Goal: Information Seeking & Learning: Check status

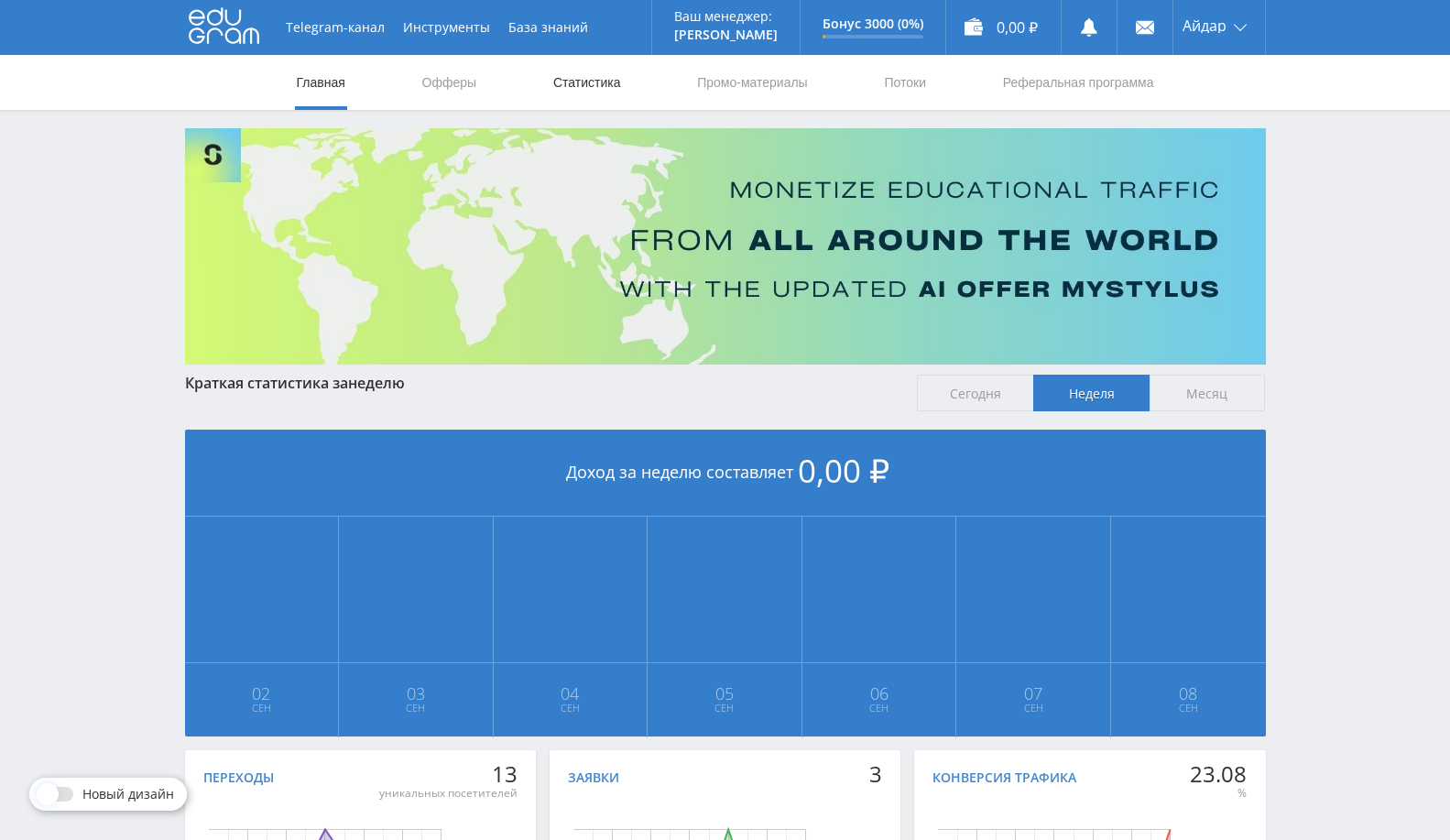
click at [577, 83] on link "Статистика" at bounding box center [587, 82] width 72 height 55
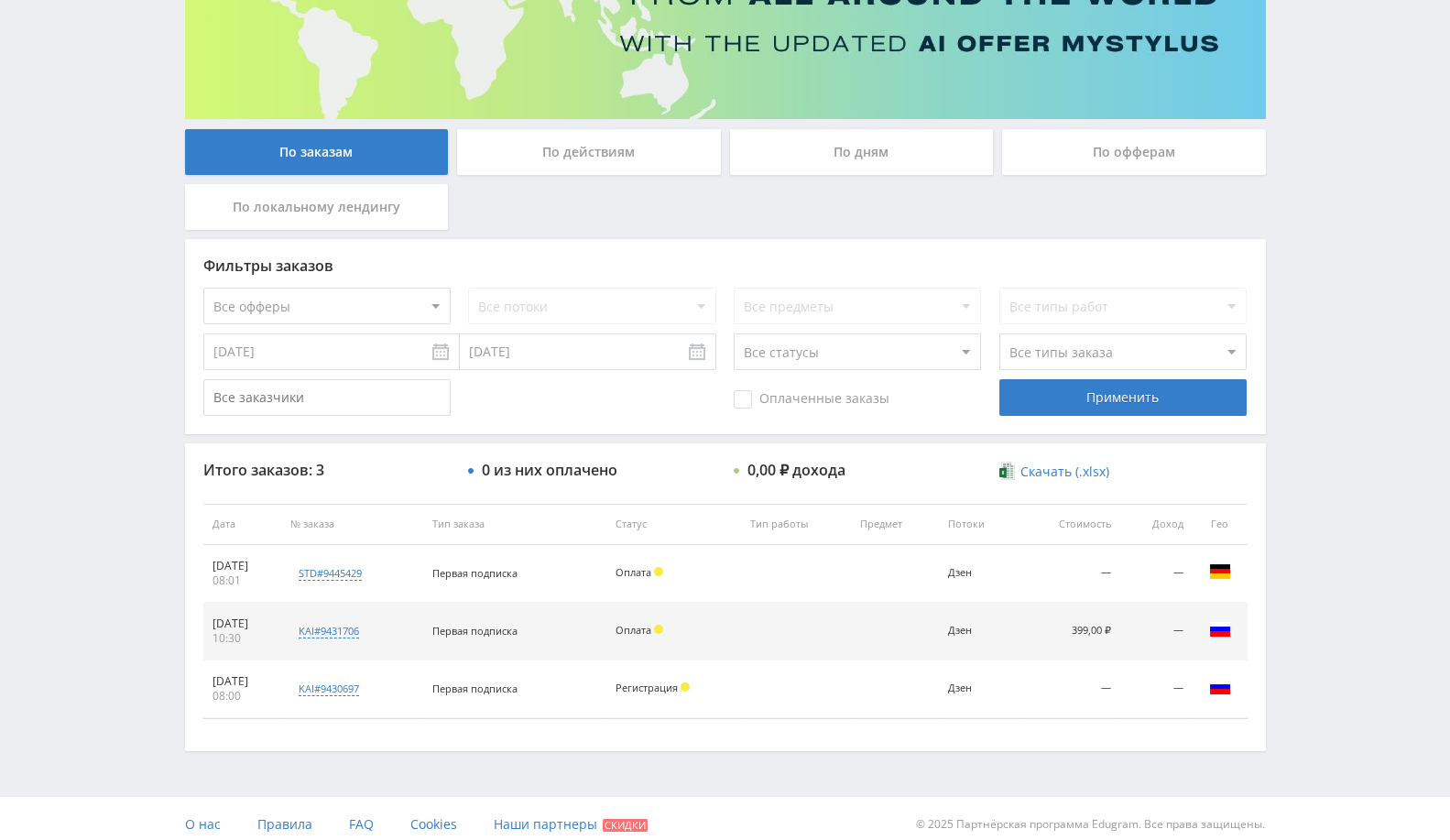
scroll to position [255, 0]
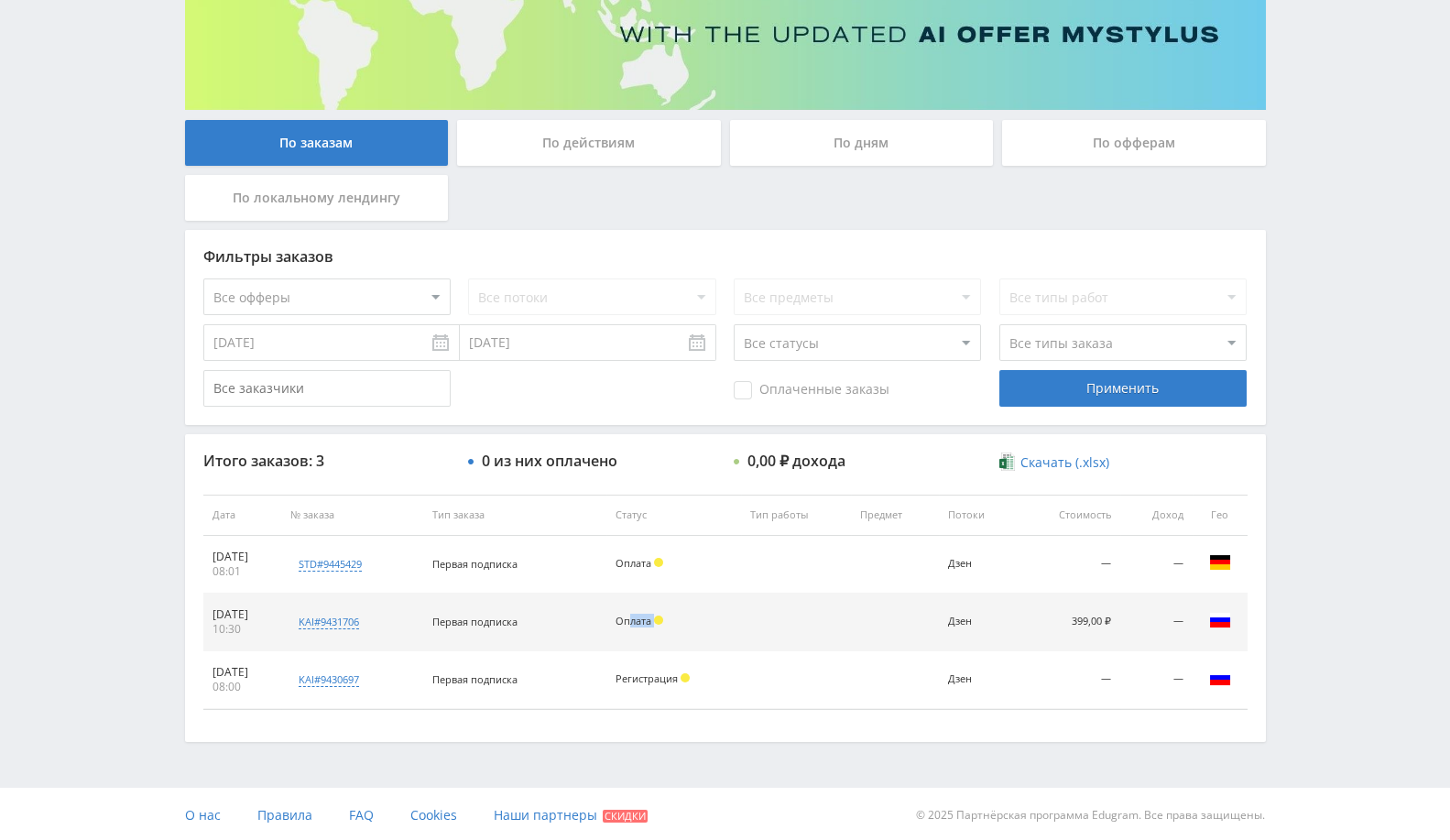
drag, startPoint x: 651, startPoint y: 623, endPoint x: 716, endPoint y: 613, distance: 65.8
click at [716, 615] on div "Оплата" at bounding box center [673, 621] width 116 height 12
drag, startPoint x: 462, startPoint y: 620, endPoint x: 706, endPoint y: 609, distance: 244.2
click at [706, 609] on tr "06.09.2025 10:30 kai#9431706 Заказчик 2156039 Первая подписка Оплата Дзен 399,0…" at bounding box center [725, 623] width 1044 height 58
click at [663, 621] on span at bounding box center [658, 620] width 9 height 9
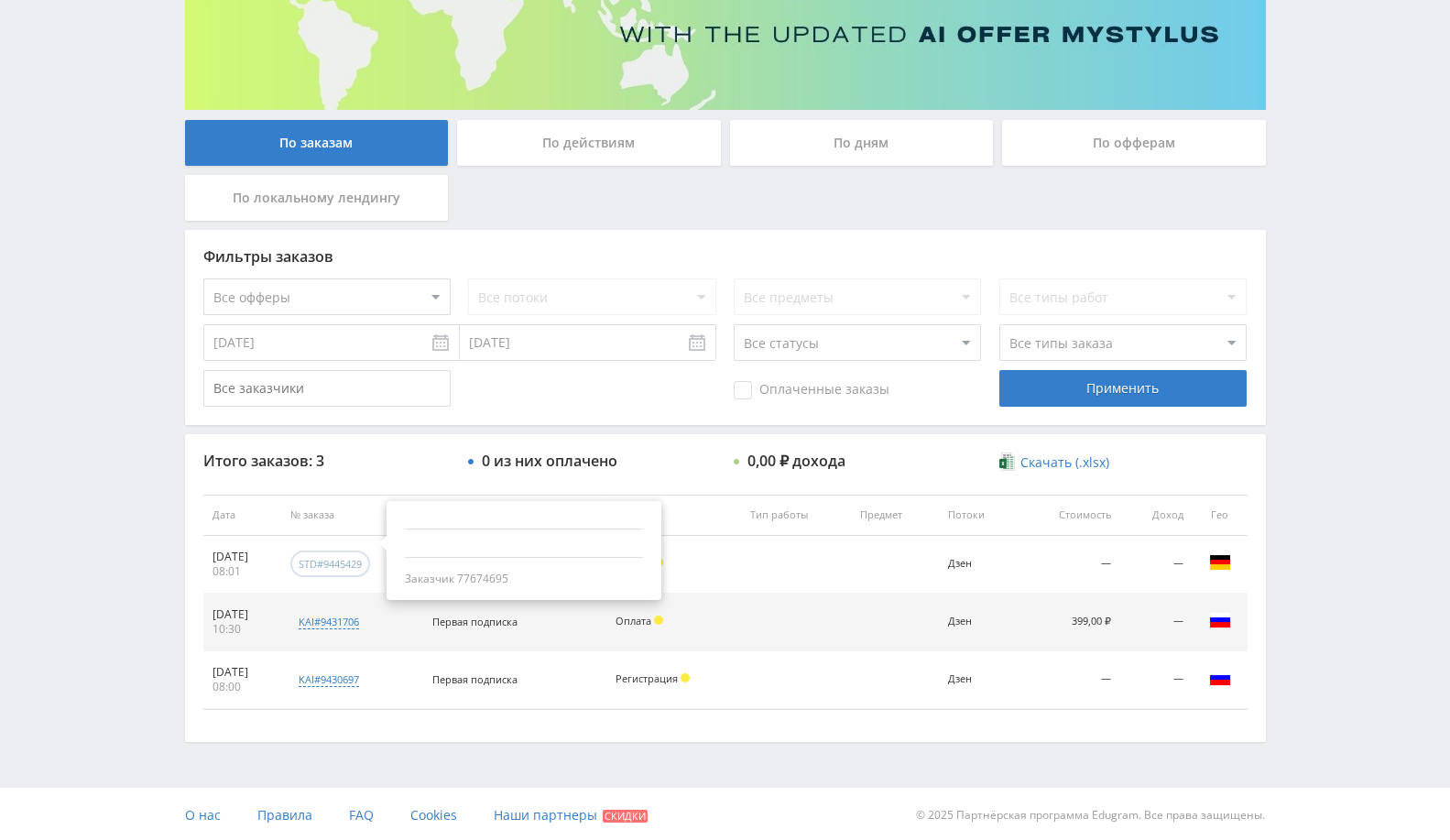
click at [337, 565] on div "std#9445429" at bounding box center [330, 563] width 63 height 14
drag, startPoint x: 1063, startPoint y: 510, endPoint x: 1090, endPoint y: 612, distance: 105.5
click at [1090, 612] on table "Дата № заказа Тип заказа Статус Тип работы Предмет Потоки Стоимость Доход Гео 0…" at bounding box center [725, 601] width 1044 height 215
click at [1169, 615] on td "—" at bounding box center [1155, 623] width 72 height 58
click at [1179, 617] on td "—" at bounding box center [1155, 623] width 72 height 58
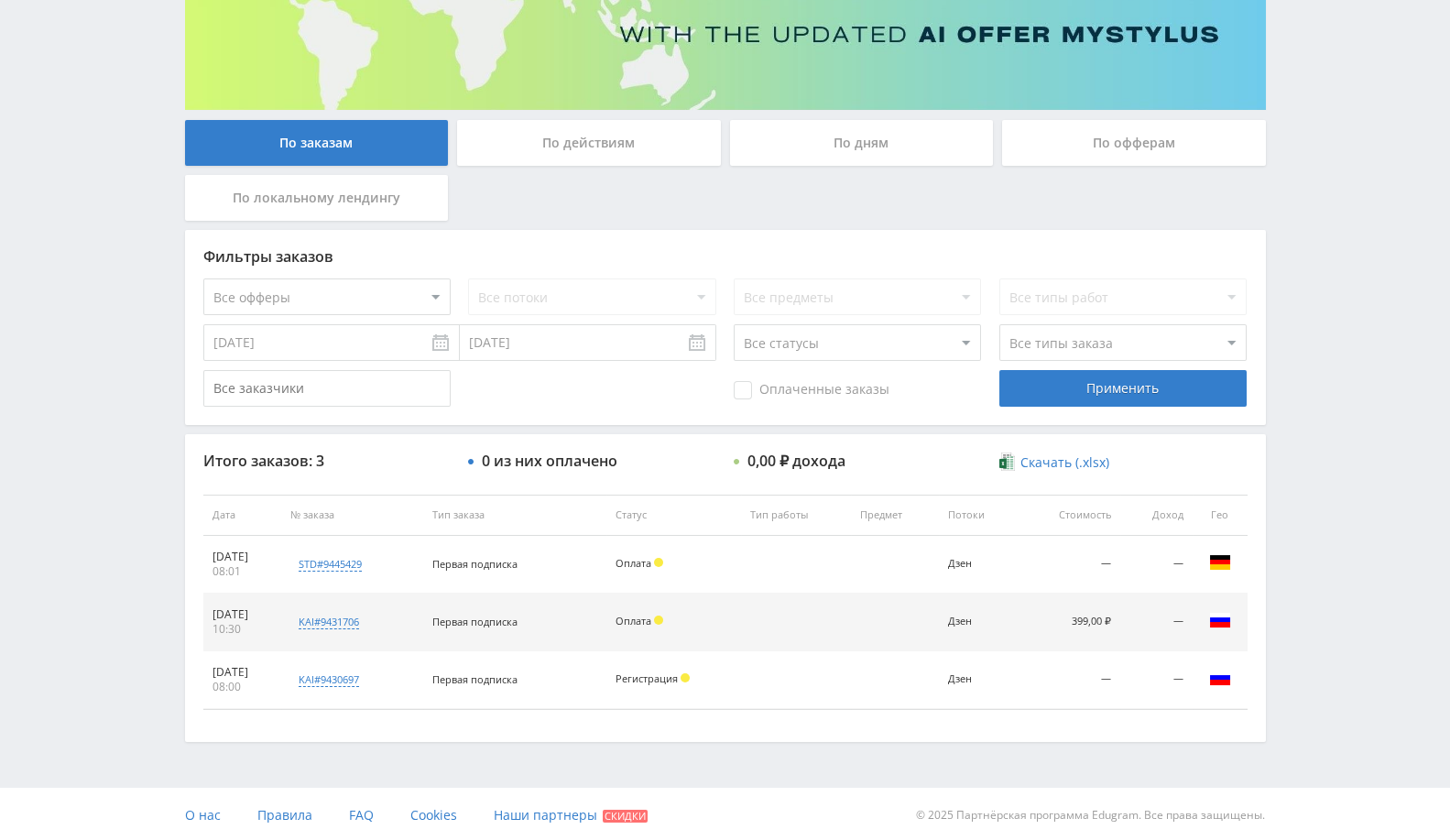
click at [1179, 617] on td "—" at bounding box center [1155, 623] width 72 height 58
click at [651, 615] on span "Оплата" at bounding box center [633, 620] width 35 height 14
click at [663, 562] on span at bounding box center [658, 562] width 9 height 9
click at [1114, 569] on td "—" at bounding box center [1070, 565] width 103 height 58
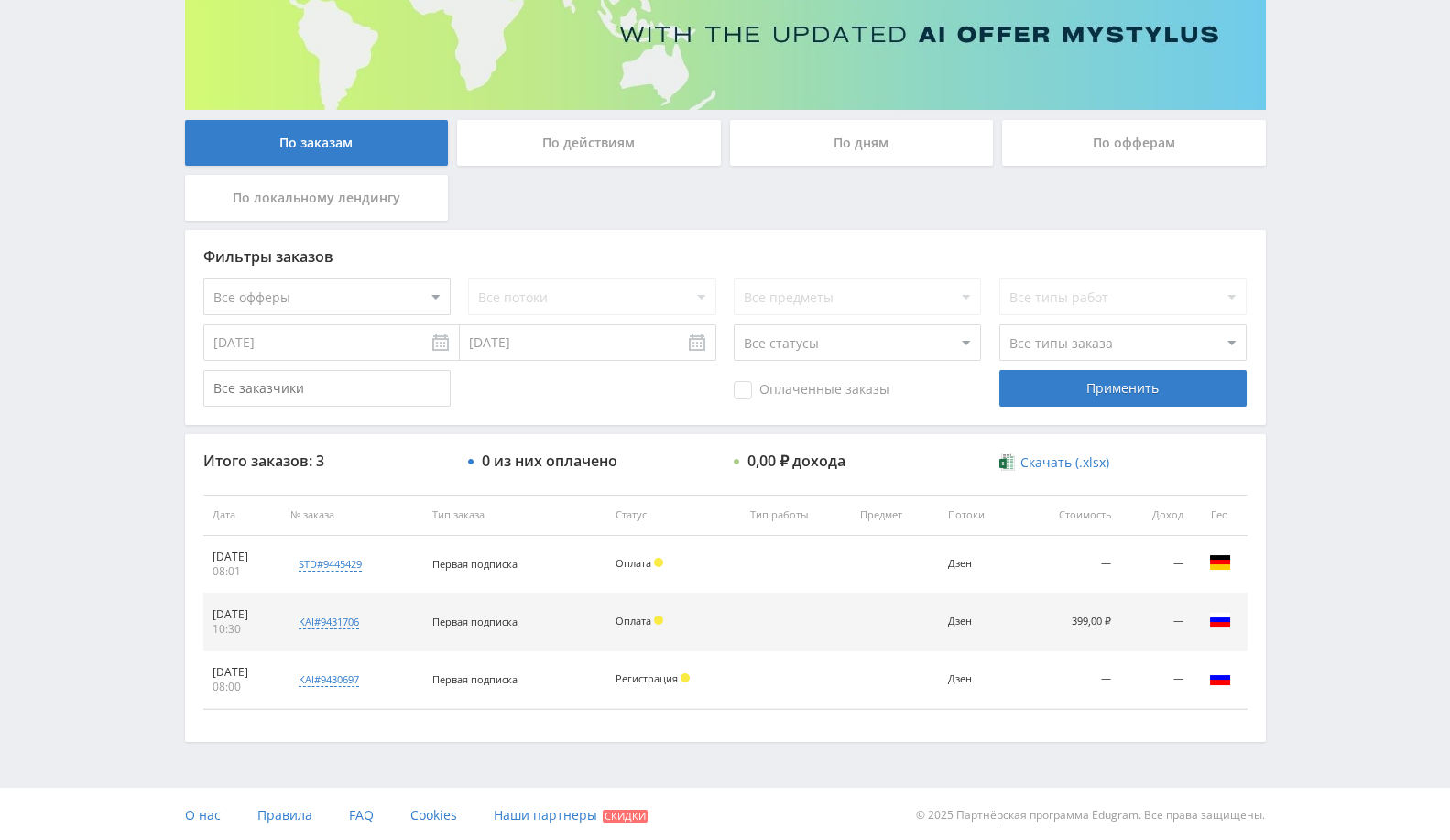
click at [1114, 573] on td "—" at bounding box center [1070, 565] width 103 height 58
click at [1106, 558] on td "—" at bounding box center [1070, 565] width 103 height 58
click at [651, 556] on span "Оплата" at bounding box center [633, 562] width 35 height 14
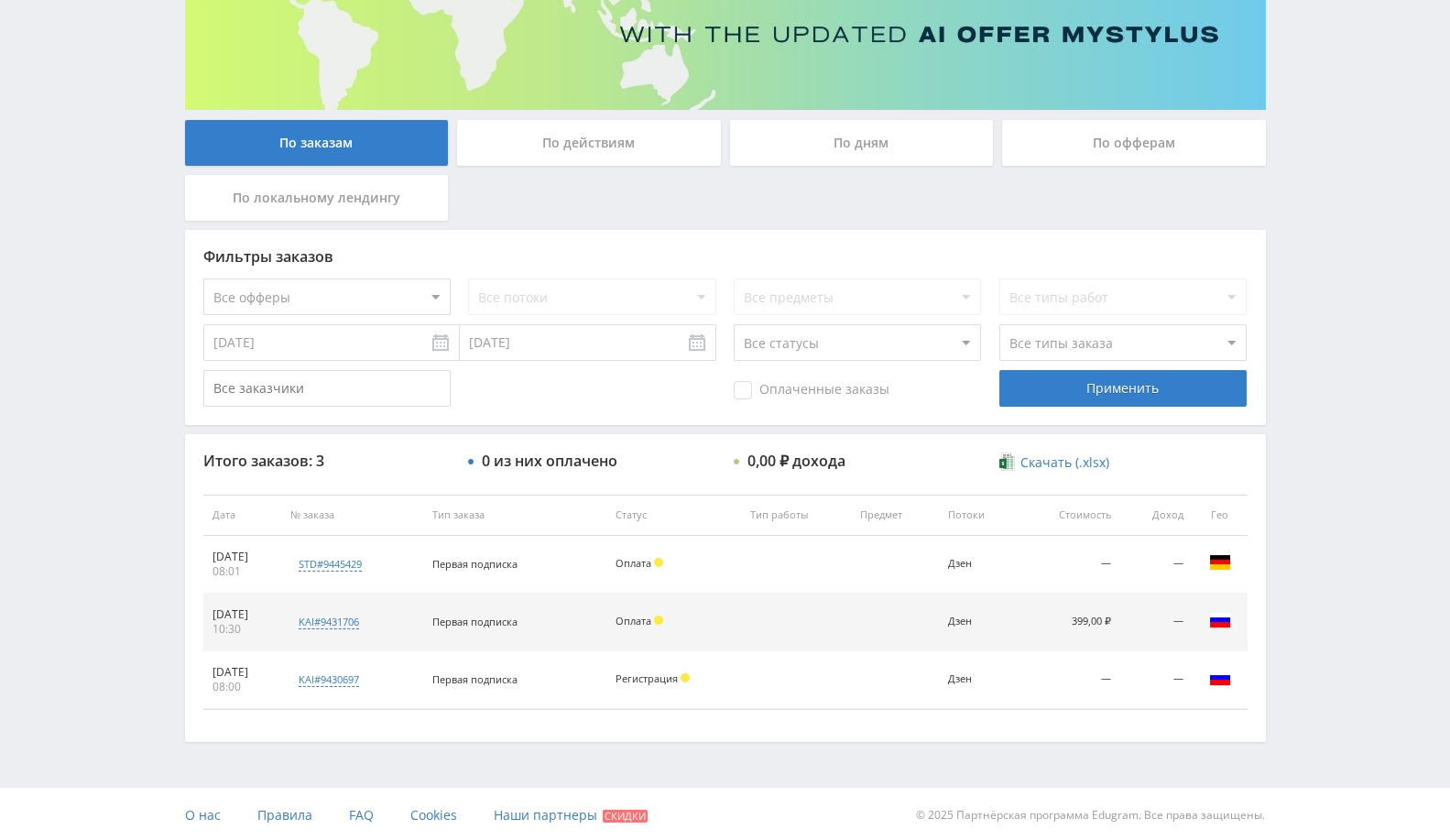
click at [648, 636] on td "Оплата" at bounding box center [672, 623] width 133 height 58
click at [659, 676] on span "Регистрация" at bounding box center [646, 678] width 62 height 14
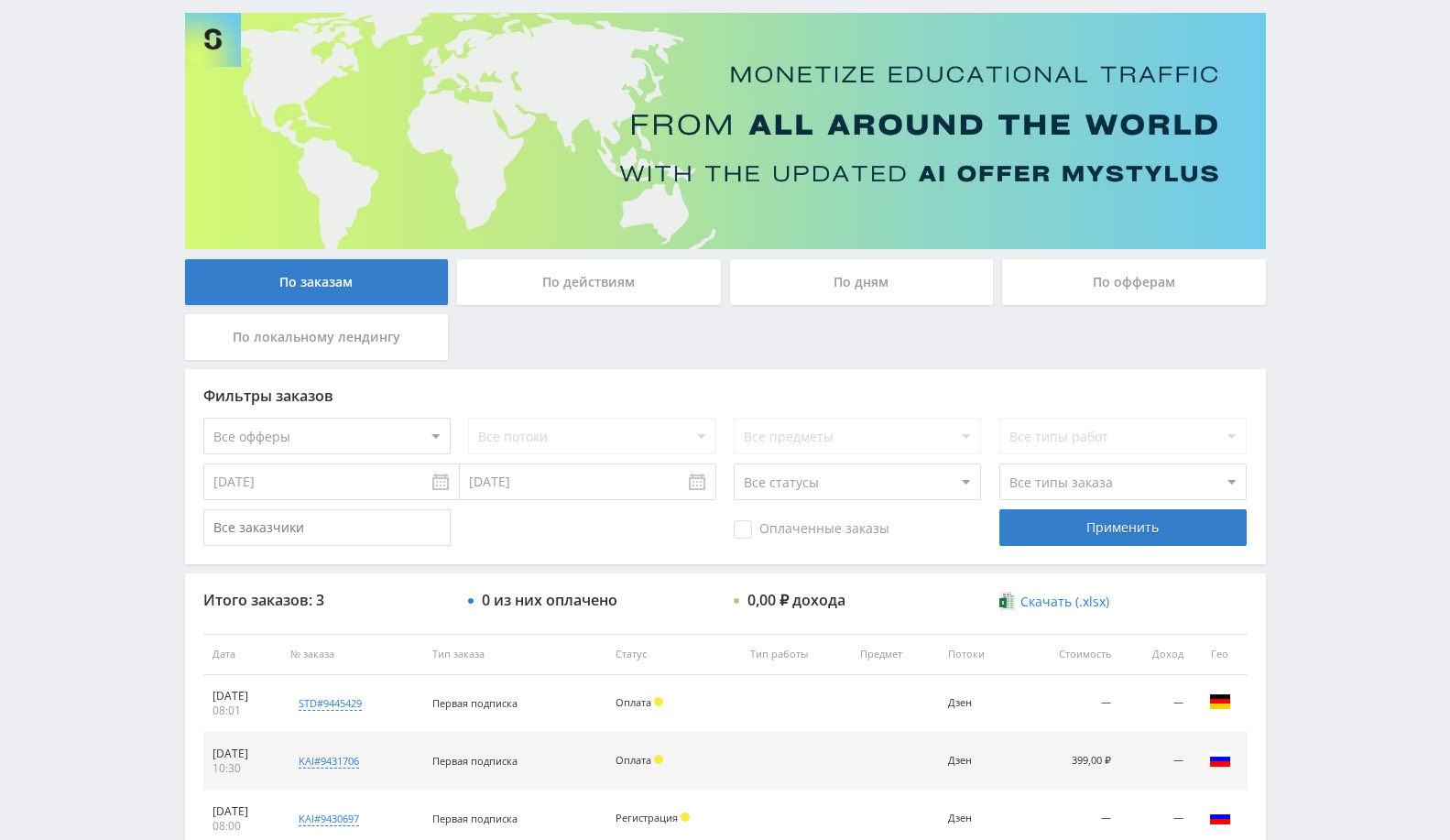
scroll to position [0, 0]
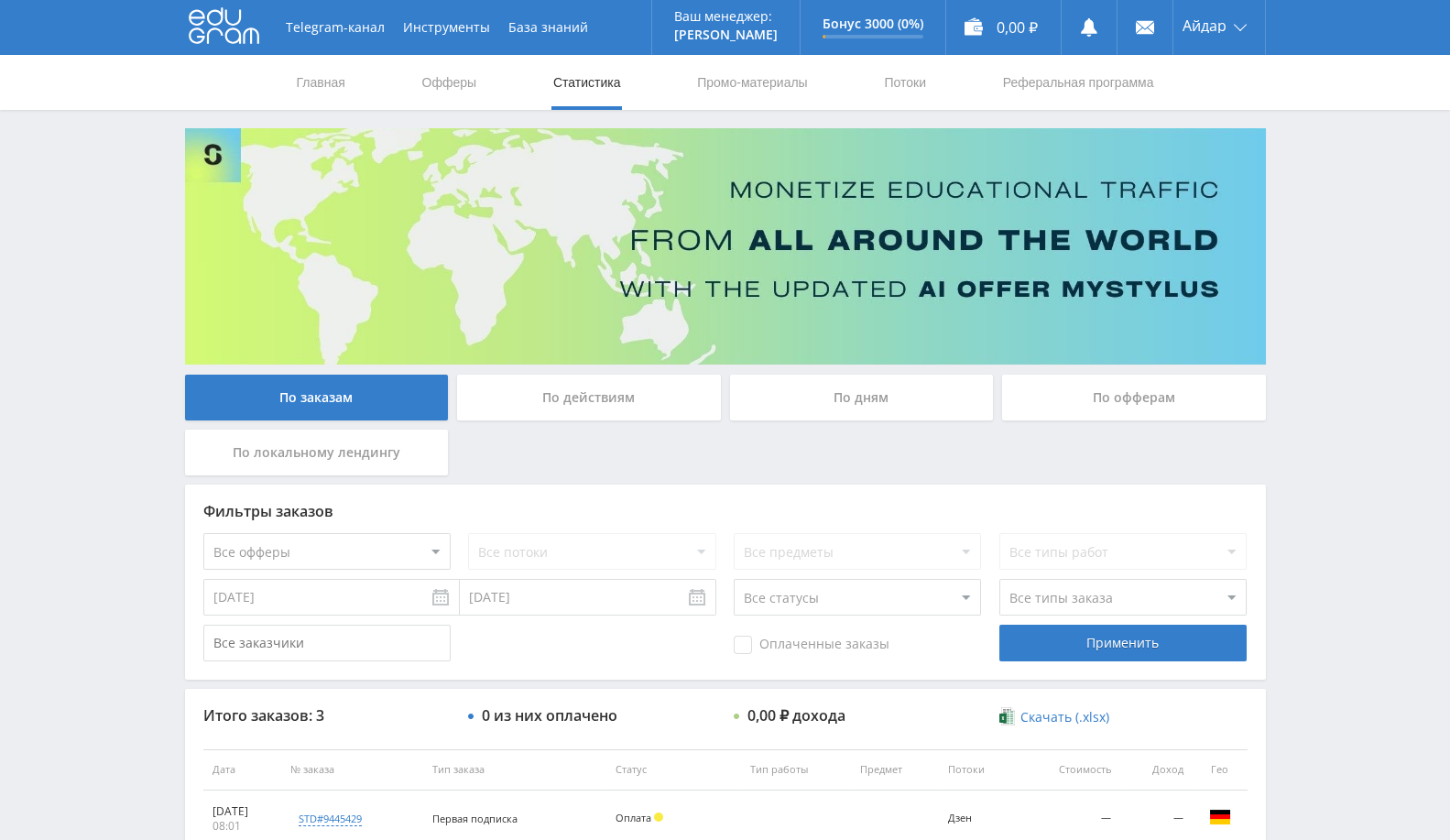
click at [1138, 386] on div "По офферам" at bounding box center [1134, 397] width 264 height 46
click at [0, 0] on input "По офферам" at bounding box center [0, 0] width 0 height 0
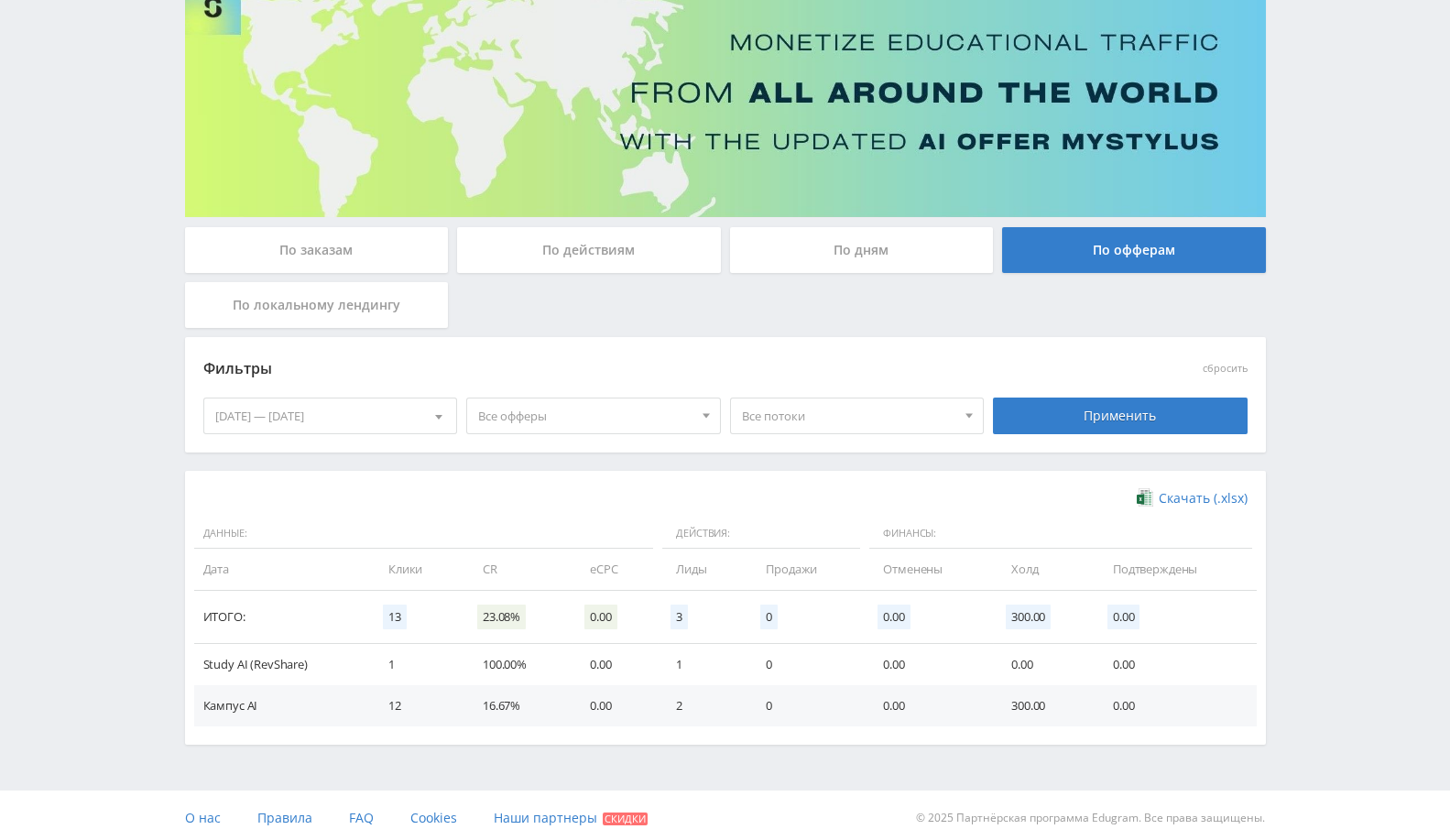
scroll to position [151, 0]
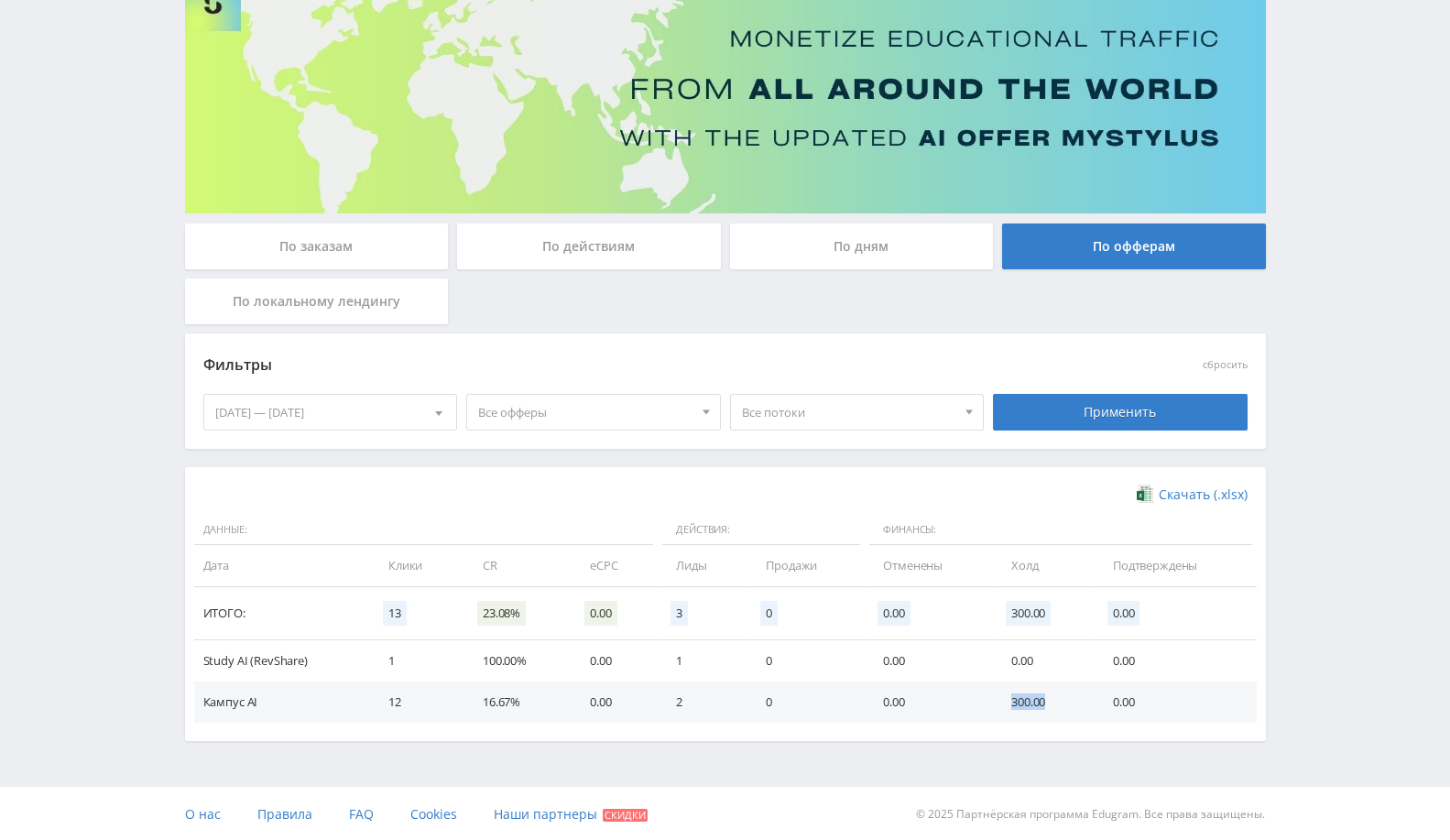
drag, startPoint x: 1004, startPoint y: 695, endPoint x: 1061, endPoint y: 697, distance: 57.0
click at [1061, 697] on td "300.00" at bounding box center [1043, 702] width 102 height 41
click at [1064, 705] on td "300.00" at bounding box center [1043, 702] width 102 height 41
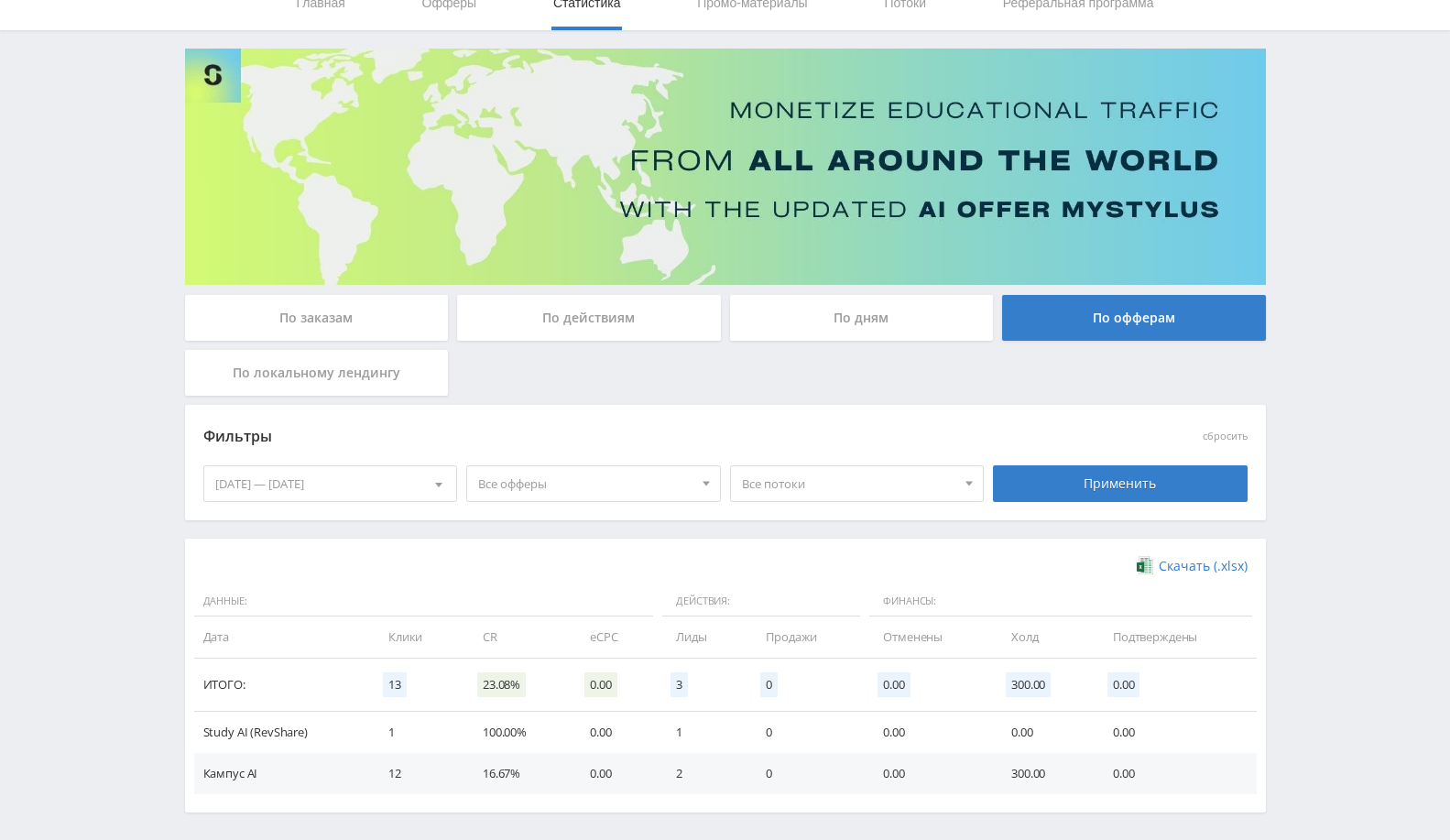
scroll to position [0, 0]
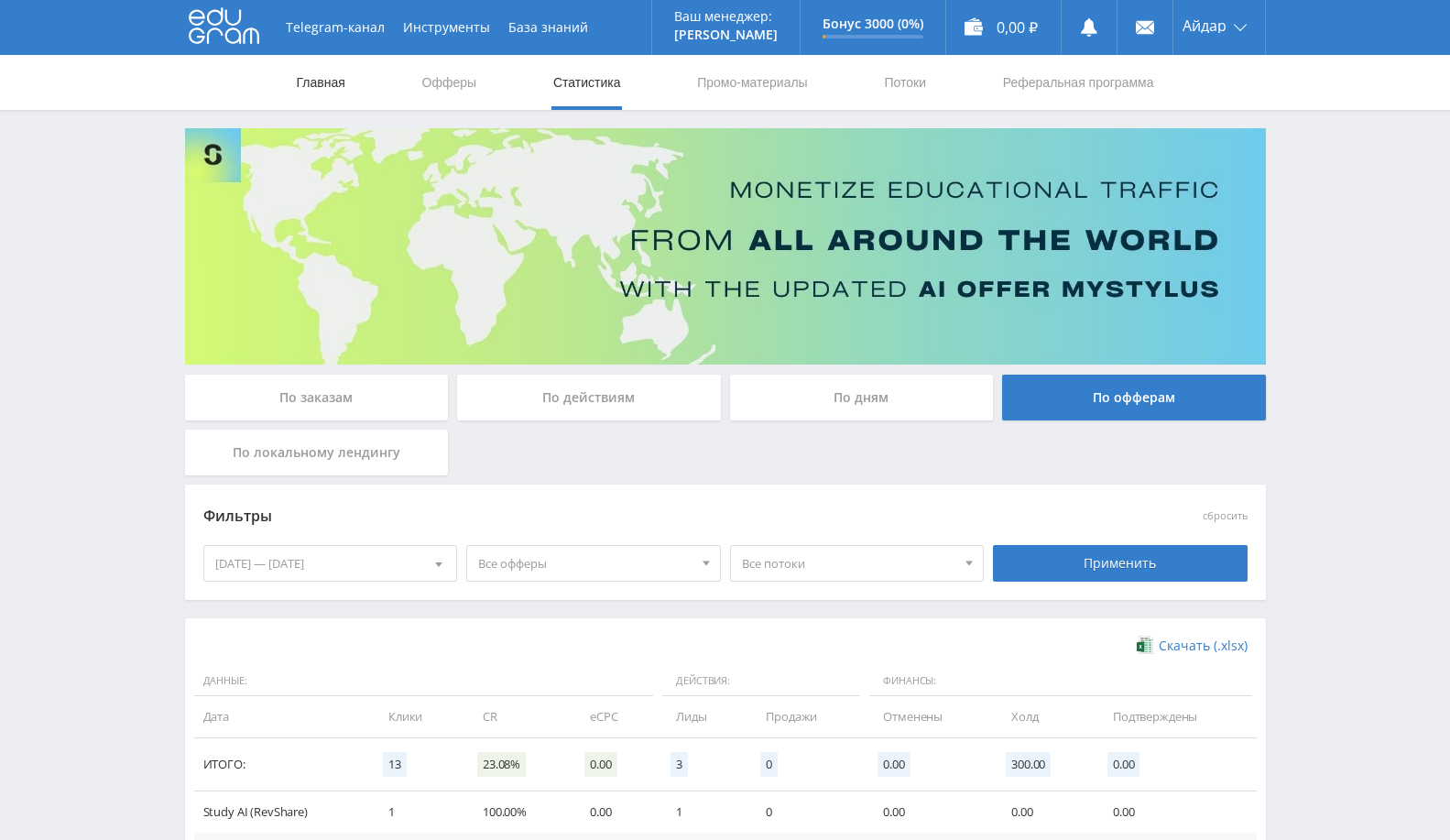
click at [306, 73] on link "Главная" at bounding box center [321, 82] width 52 height 55
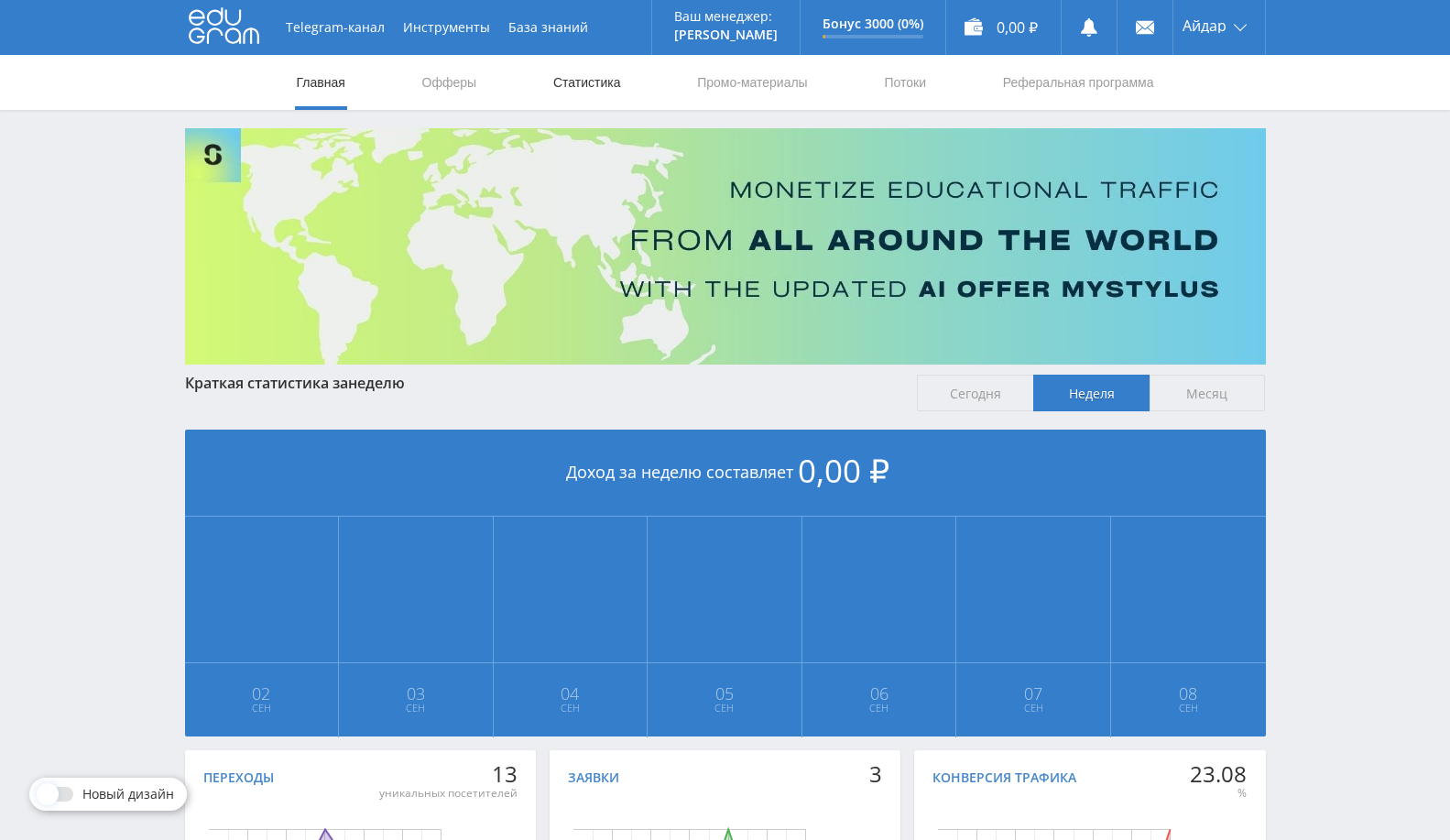
click at [598, 66] on link "Статистика" at bounding box center [587, 82] width 72 height 55
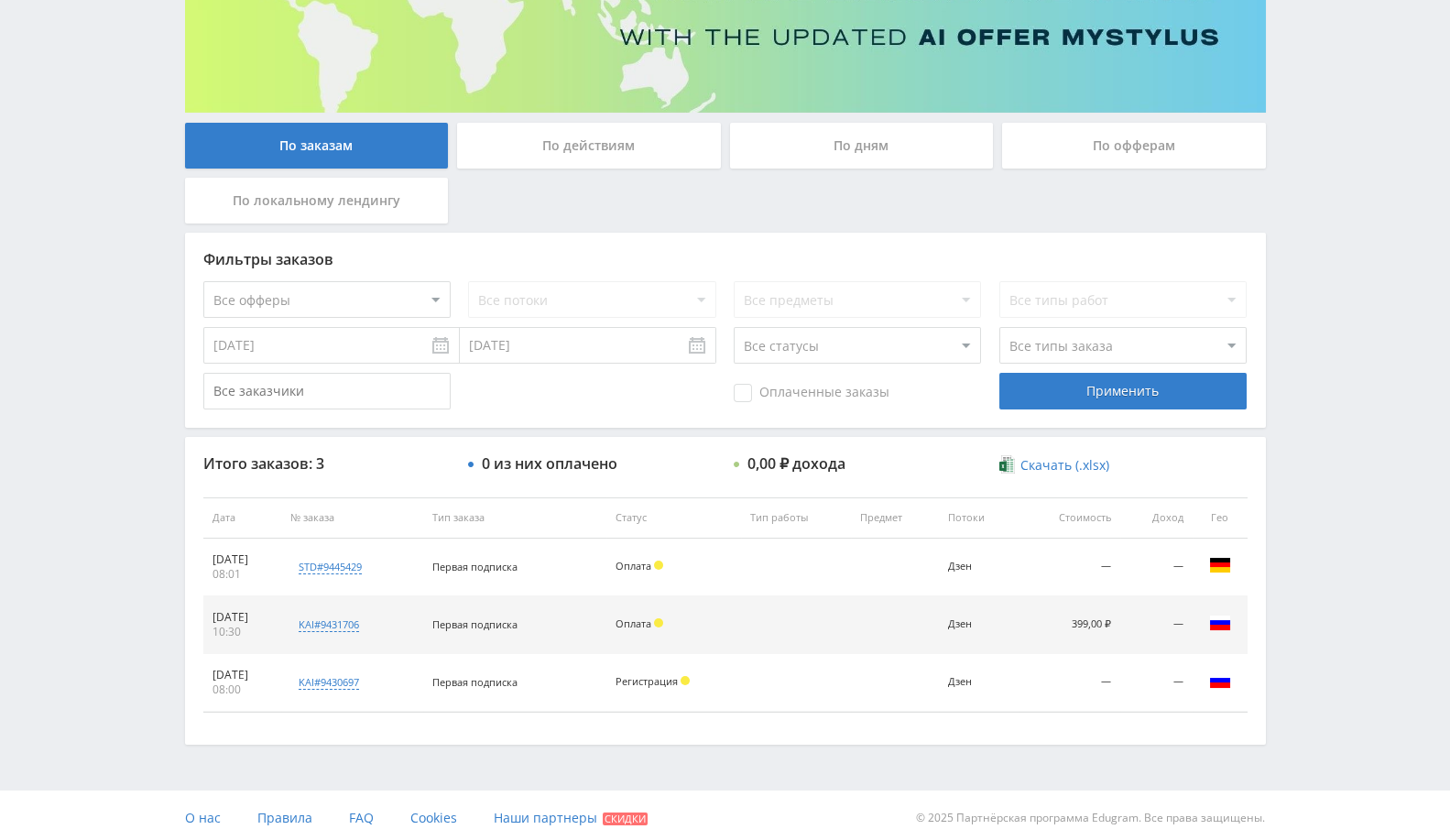
scroll to position [255, 0]
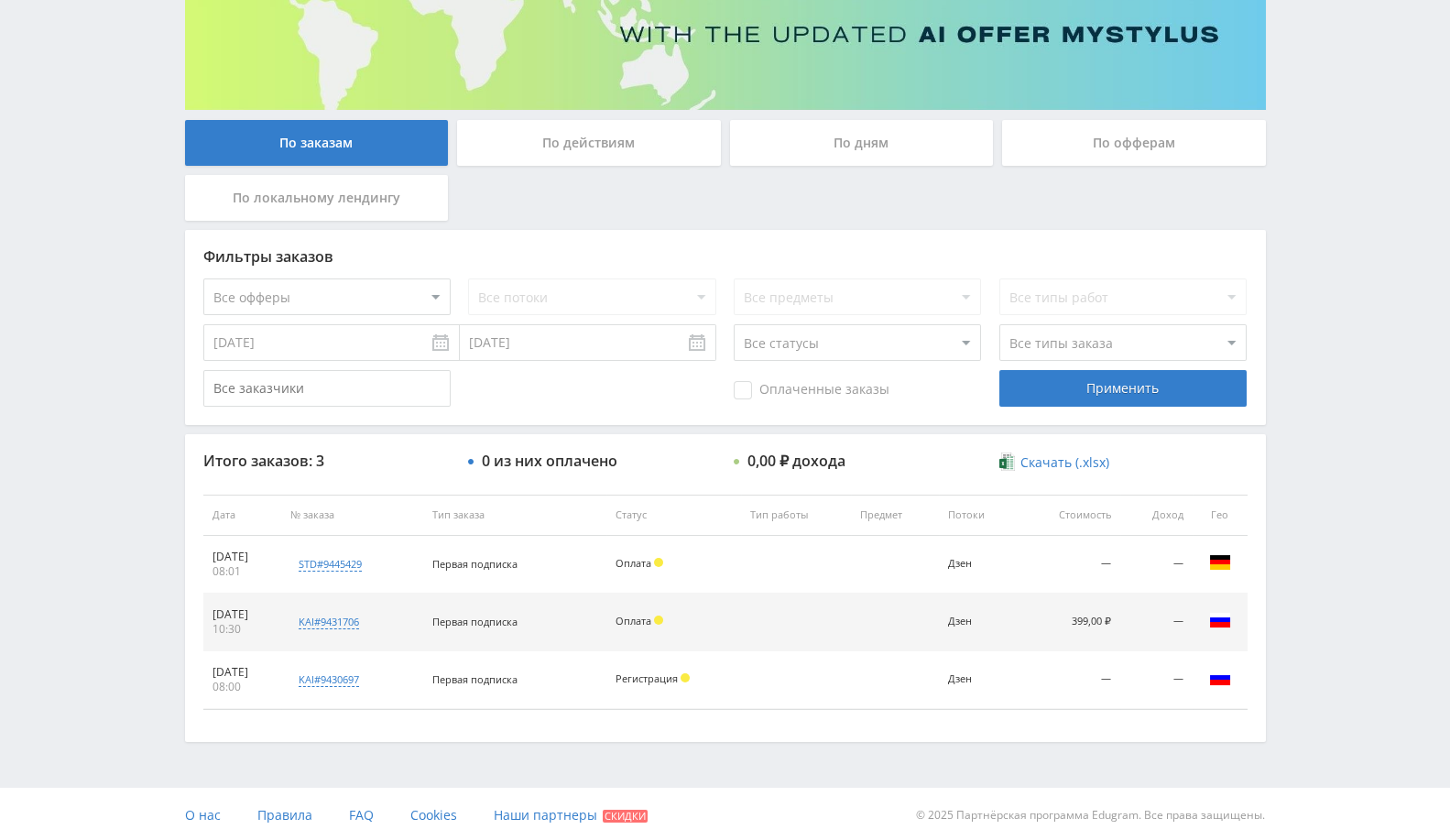
click at [1119, 141] on div "По офферам" at bounding box center [1134, 143] width 264 height 46
click at [0, 0] on input "По офферам" at bounding box center [0, 0] width 0 height 0
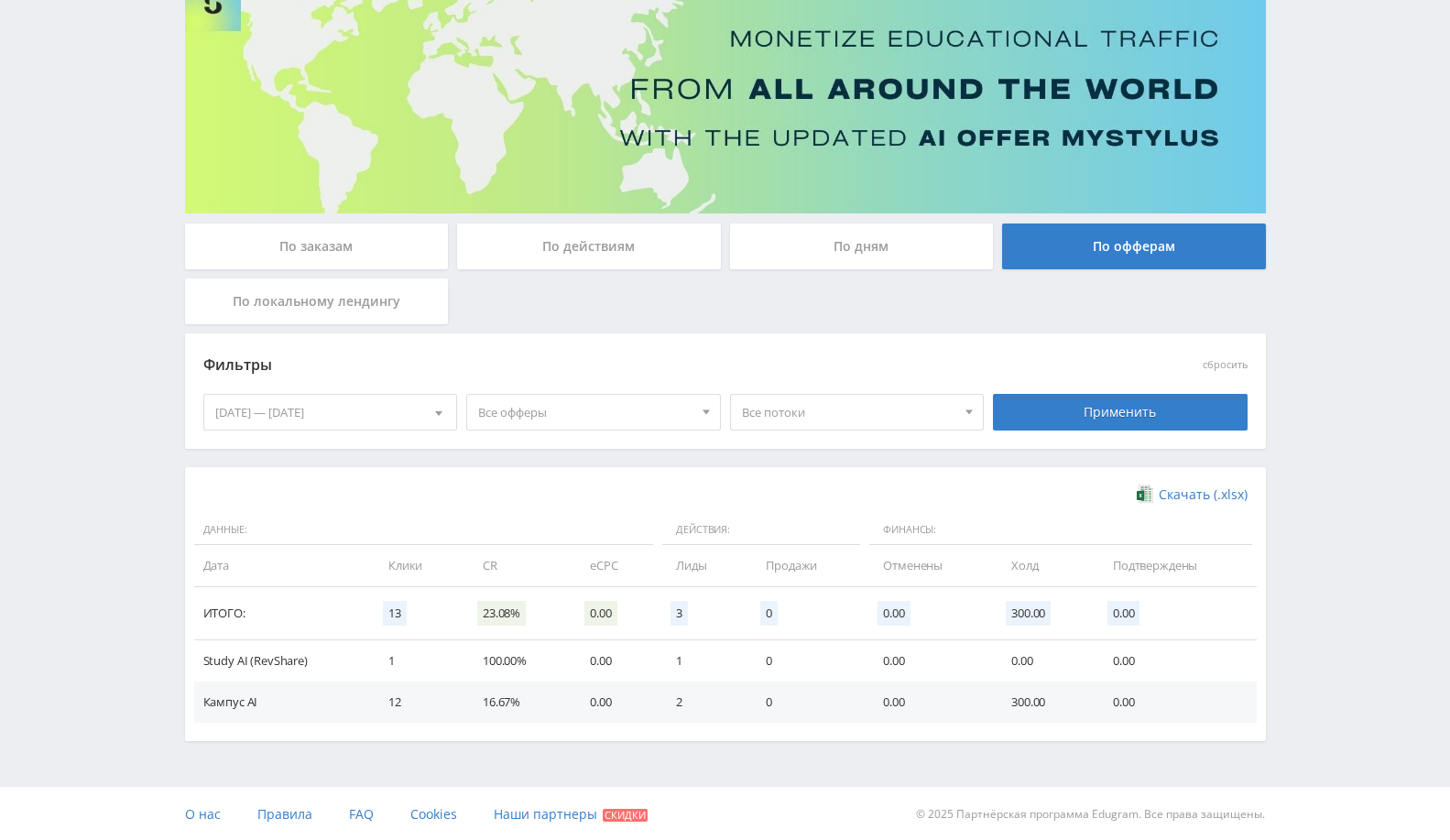
scroll to position [151, 0]
drag, startPoint x: 657, startPoint y: 605, endPoint x: 686, endPoint y: 665, distance: 66.6
click at [686, 665] on table "Данные: Действия: Финансы: Дата Клики CR eCPC Лиды Продажи Отменены Холд Подтве…" at bounding box center [725, 618] width 1062 height 208
click at [671, 701] on td "2" at bounding box center [702, 702] width 90 height 41
drag, startPoint x: 765, startPoint y: 702, endPoint x: 772, endPoint y: 640, distance: 62.4
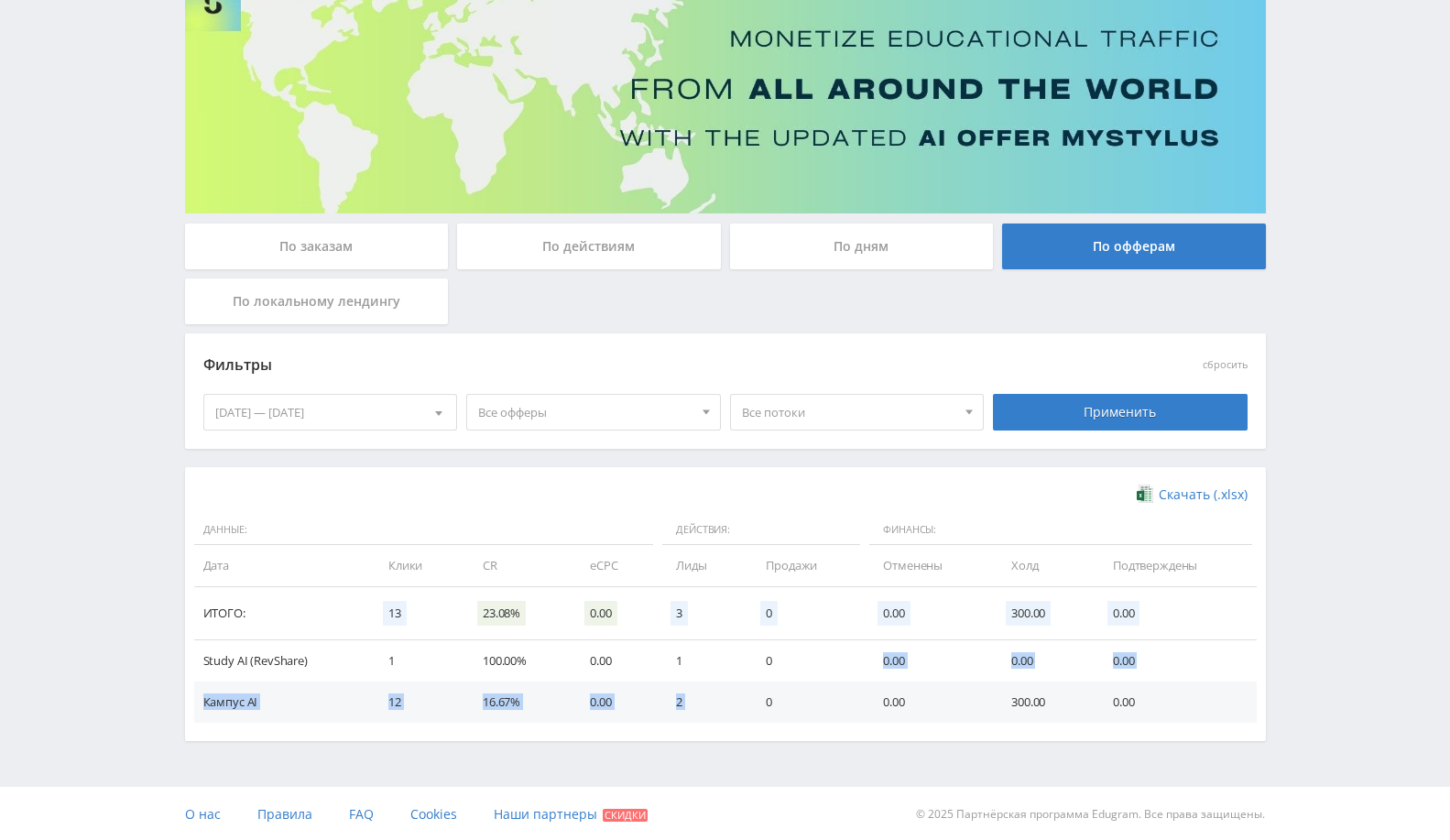
click at [772, 640] on tbody "Study AI (RevShare) 1 100.00% 0.00 1 0 0.00 0.00 0.00 Кампус AI 12 16.67% 0.00 …" at bounding box center [725, 682] width 1062 height 82
drag, startPoint x: 801, startPoint y: 717, endPoint x: 810, endPoint y: 707, distance: 13.5
click at [801, 716] on td "0" at bounding box center [807, 702] width 117 height 41
click at [352, 256] on div "По заказам" at bounding box center [316, 246] width 264 height 46
click at [0, 0] on input "По заказам" at bounding box center [0, 0] width 0 height 0
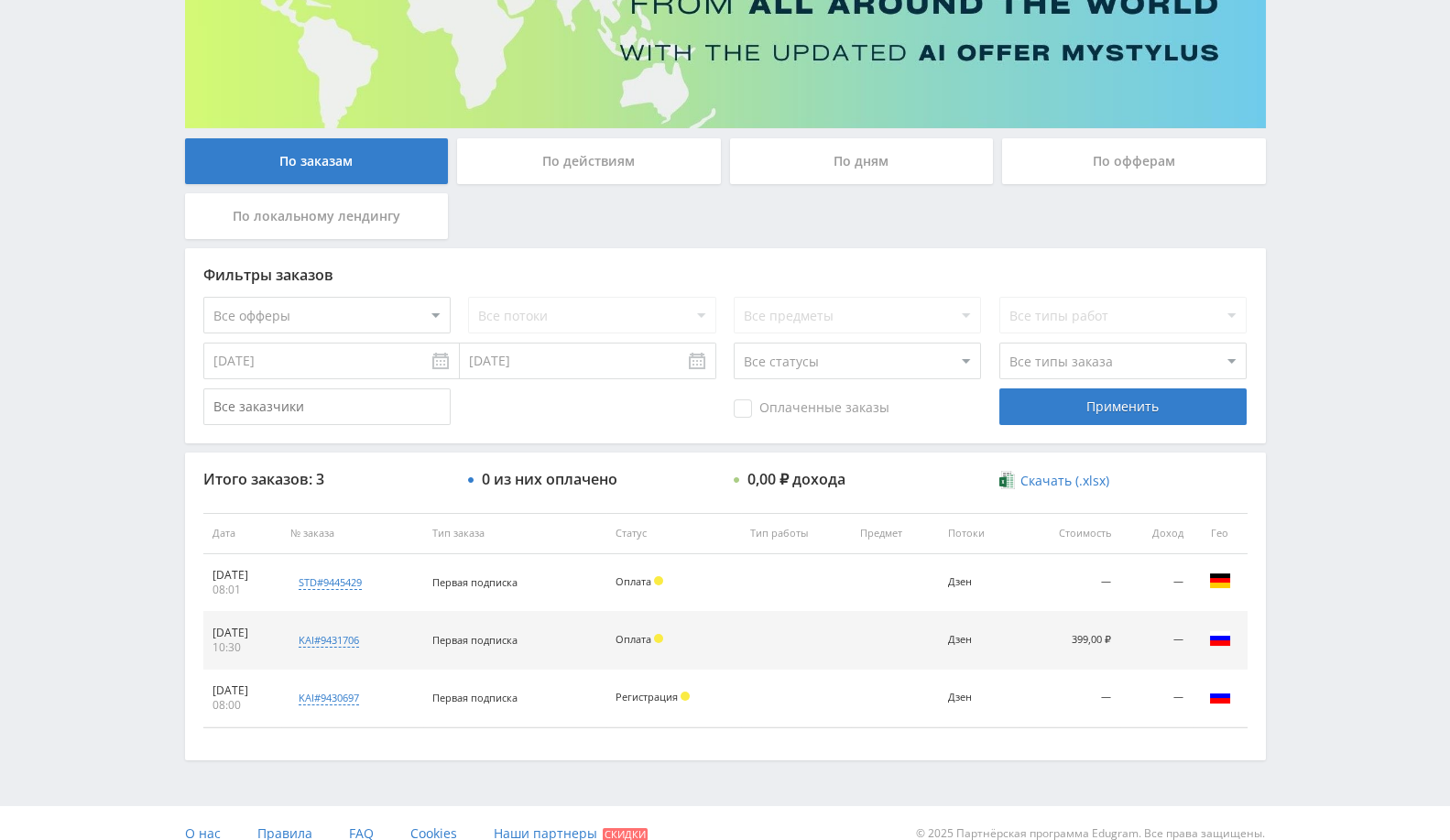
scroll to position [0, 0]
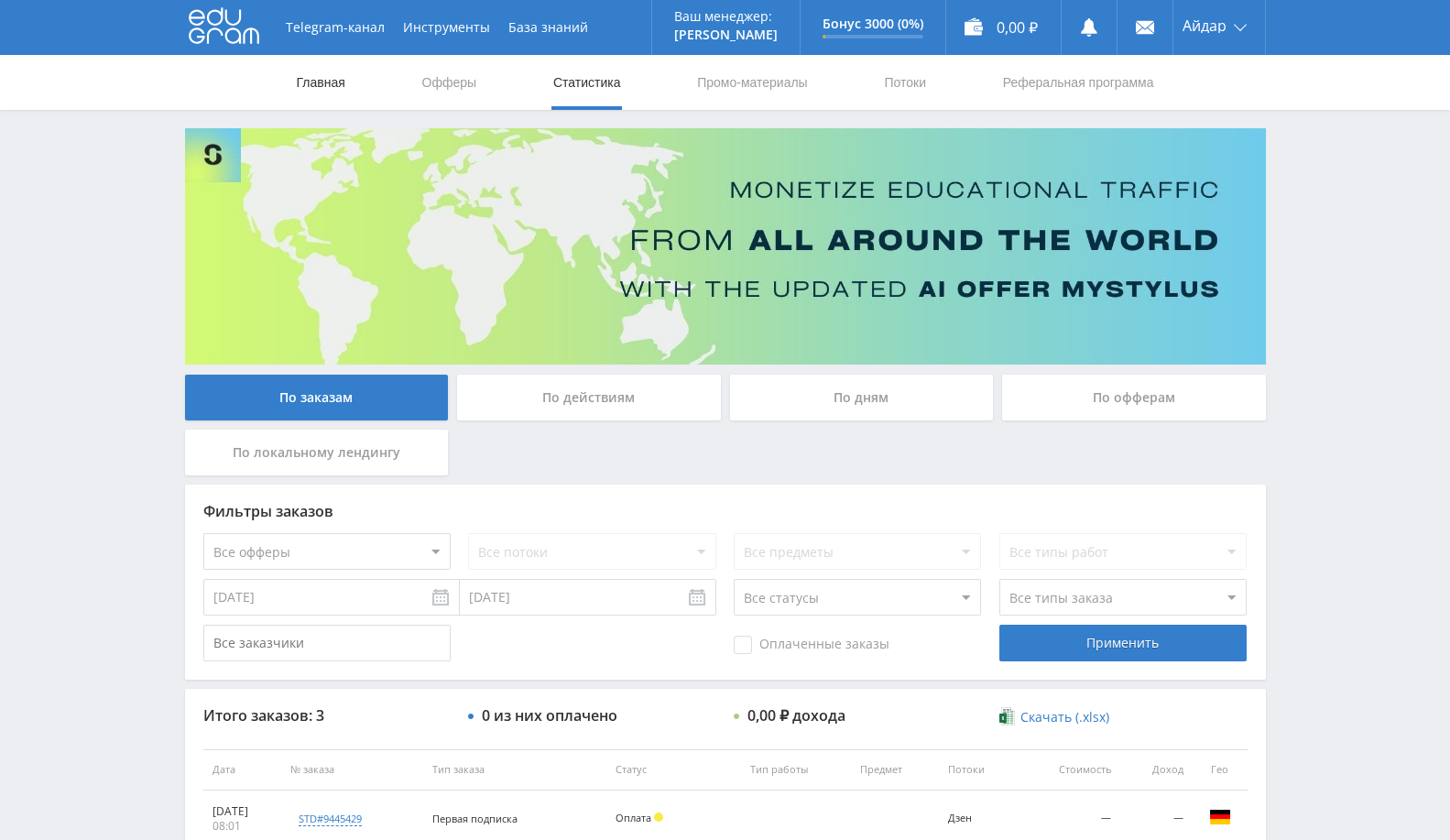
click at [325, 77] on link "Главная" at bounding box center [321, 82] width 52 height 55
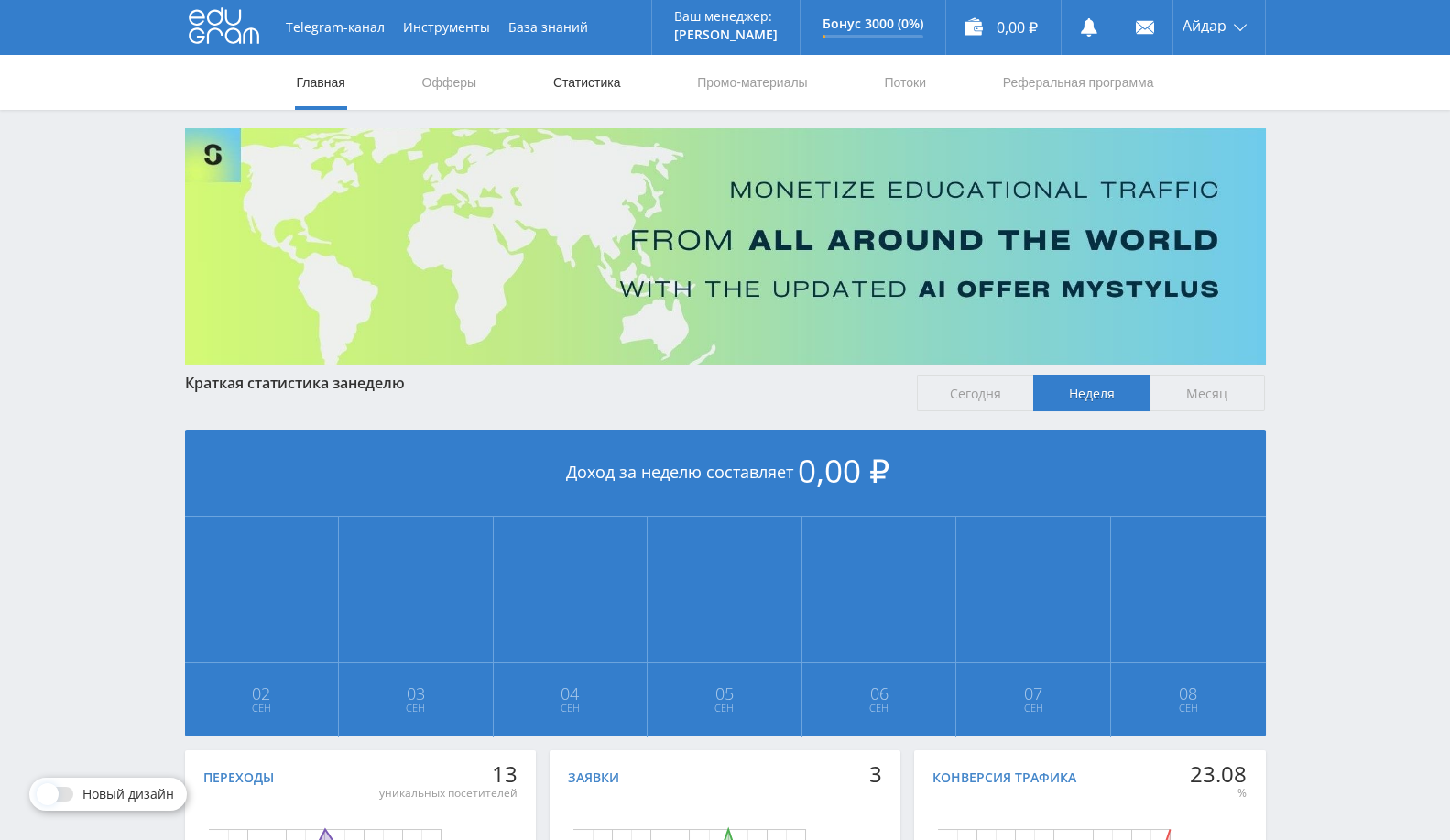
click at [582, 87] on link "Статистика" at bounding box center [587, 82] width 72 height 55
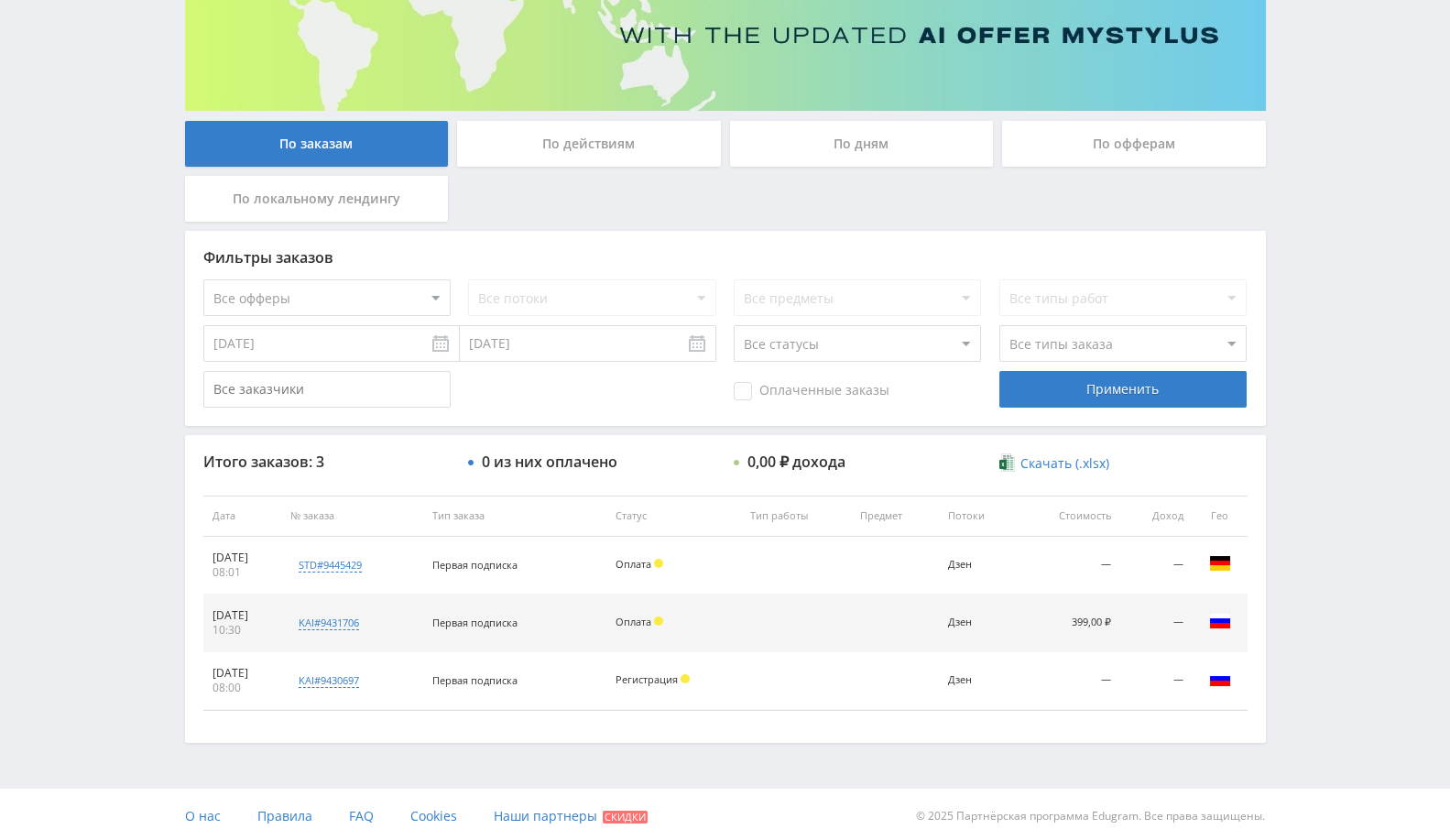
scroll to position [255, 0]
drag, startPoint x: 489, startPoint y: 561, endPoint x: 504, endPoint y: 567, distance: 16.2
click at [499, 560] on span "Первая подписка" at bounding box center [475, 563] width 85 height 14
click at [490, 638] on td "Первая подписка" at bounding box center [515, 623] width 183 height 58
drag, startPoint x: 478, startPoint y: 685, endPoint x: 504, endPoint y: 632, distance: 59.0
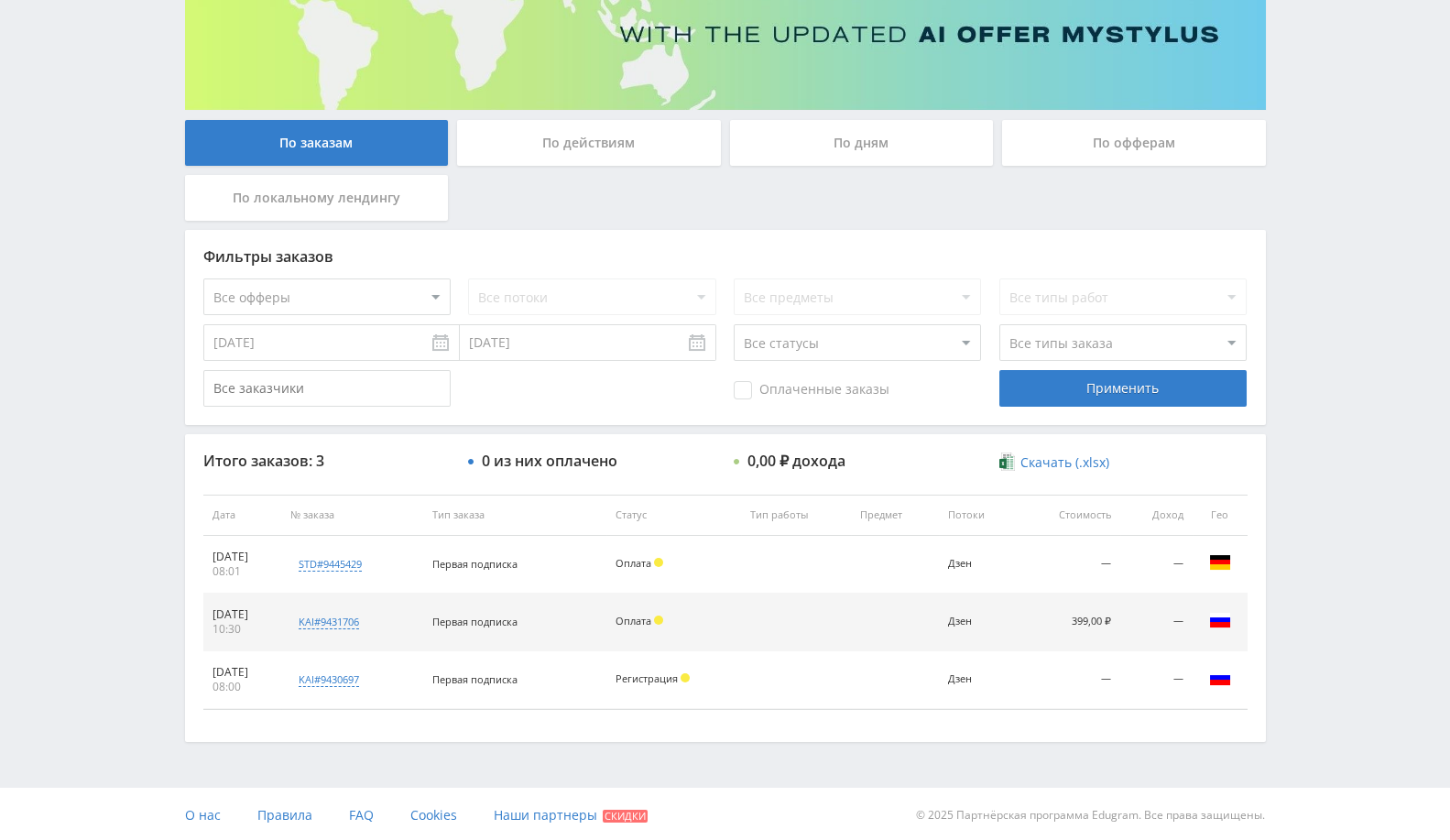
click at [476, 685] on td "Первая подписка" at bounding box center [515, 680] width 183 height 58
click at [926, 131] on div "По дням" at bounding box center [862, 143] width 264 height 46
click at [0, 0] on input "По дням" at bounding box center [0, 0] width 0 height 0
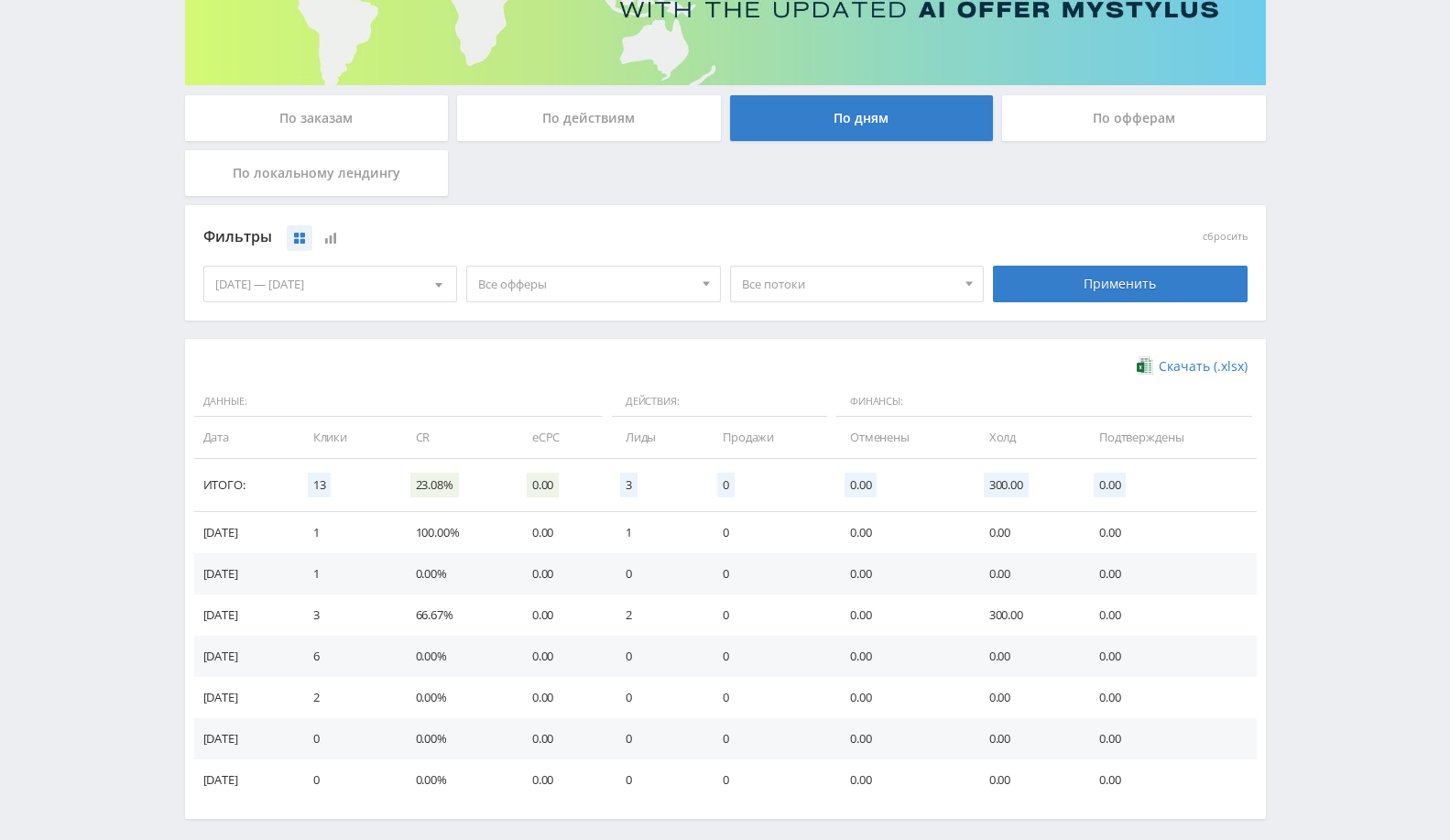
scroll to position [357, 0]
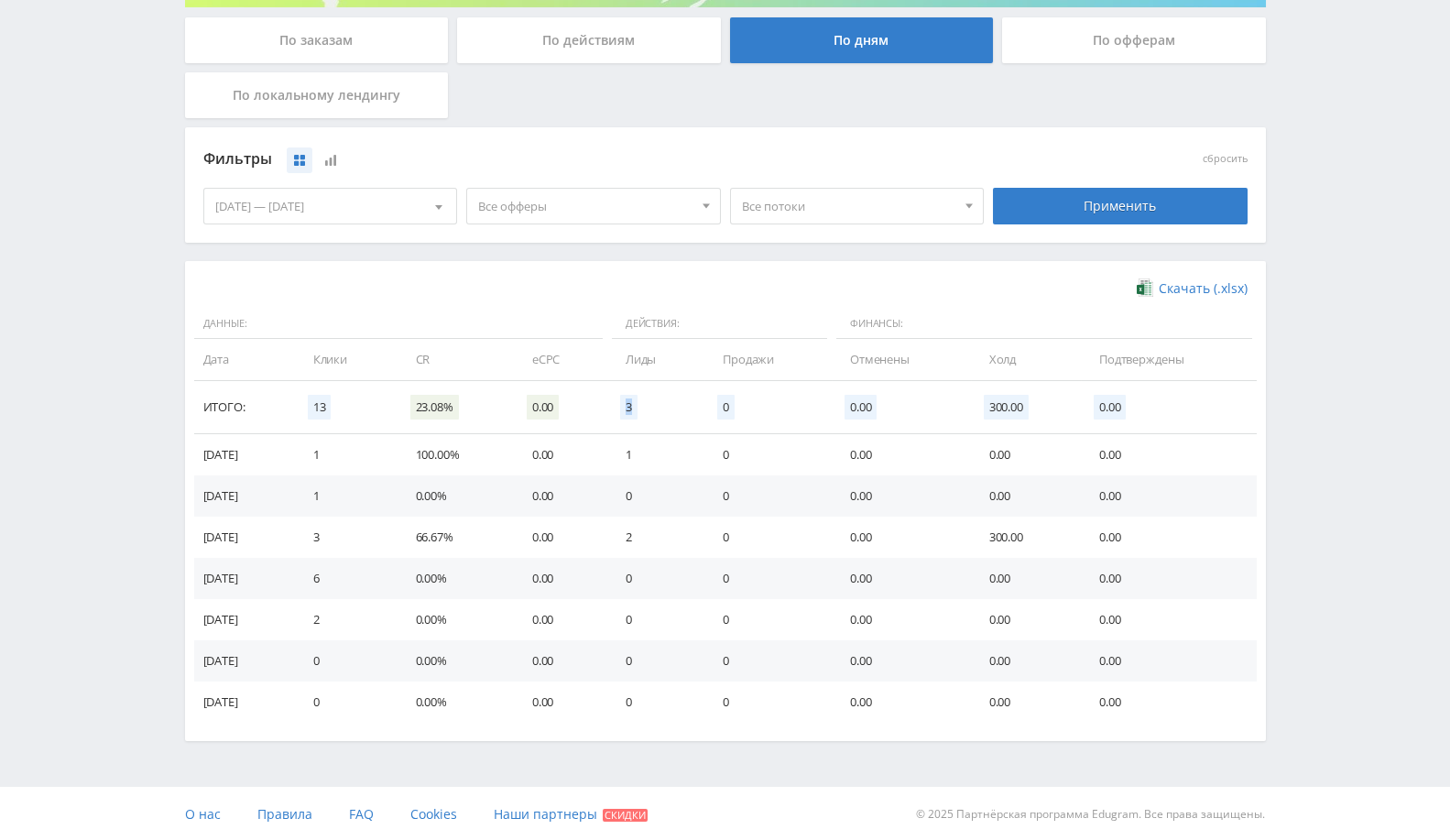
drag, startPoint x: 635, startPoint y: 412, endPoint x: 654, endPoint y: 407, distance: 19.6
click at [654, 407] on td "3" at bounding box center [656, 407] width 97 height 53
drag, startPoint x: 422, startPoint y: 404, endPoint x: 457, endPoint y: 423, distance: 39.8
click at [457, 423] on td "23.08%" at bounding box center [455, 407] width 117 height 53
drag, startPoint x: 457, startPoint y: 456, endPoint x: 495, endPoint y: 461, distance: 38.3
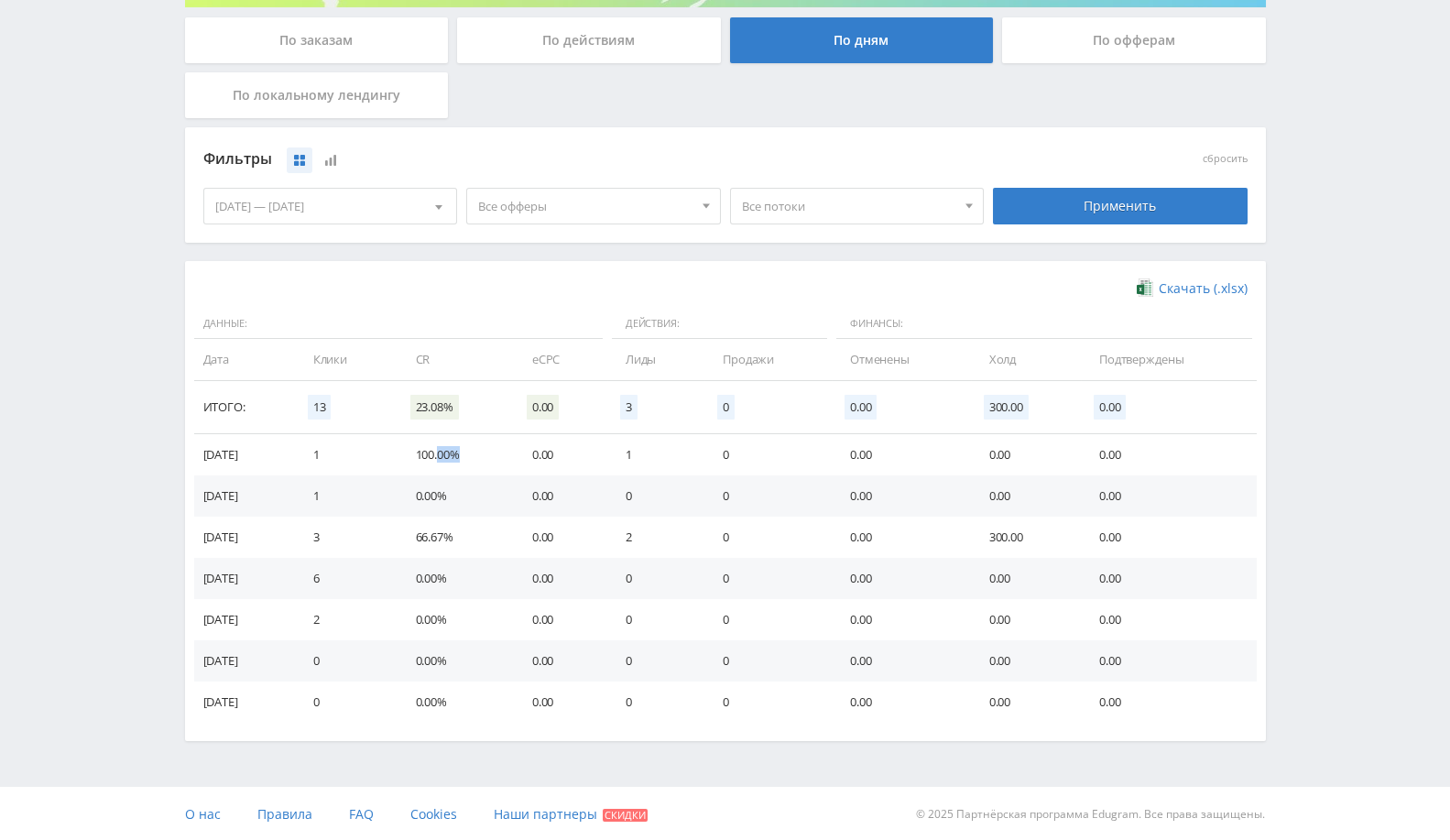
click at [495, 461] on td "100.00%" at bounding box center [455, 455] width 117 height 41
click at [777, 475] on td "0" at bounding box center [767, 496] width 128 height 41
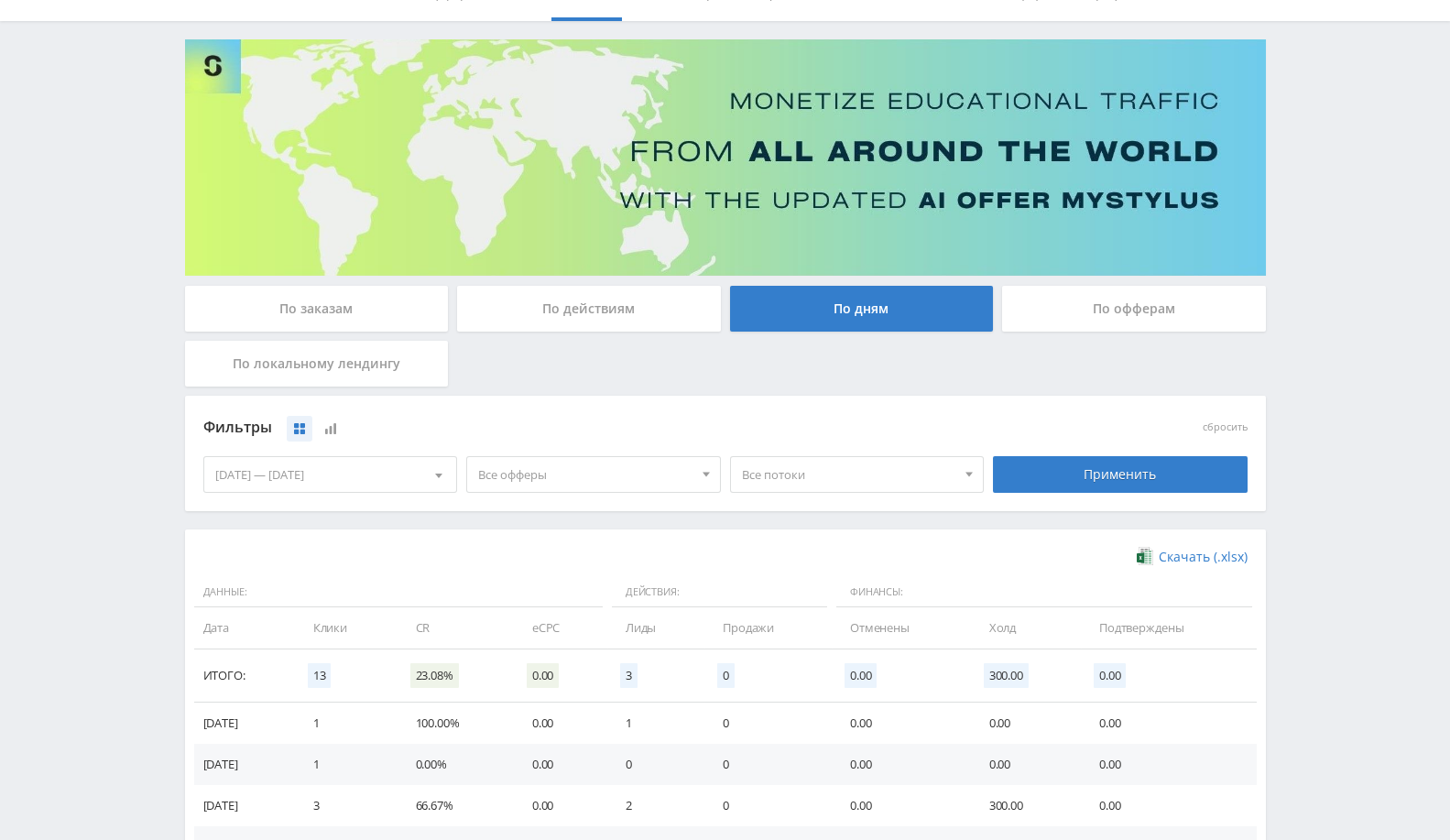
scroll to position [0, 0]
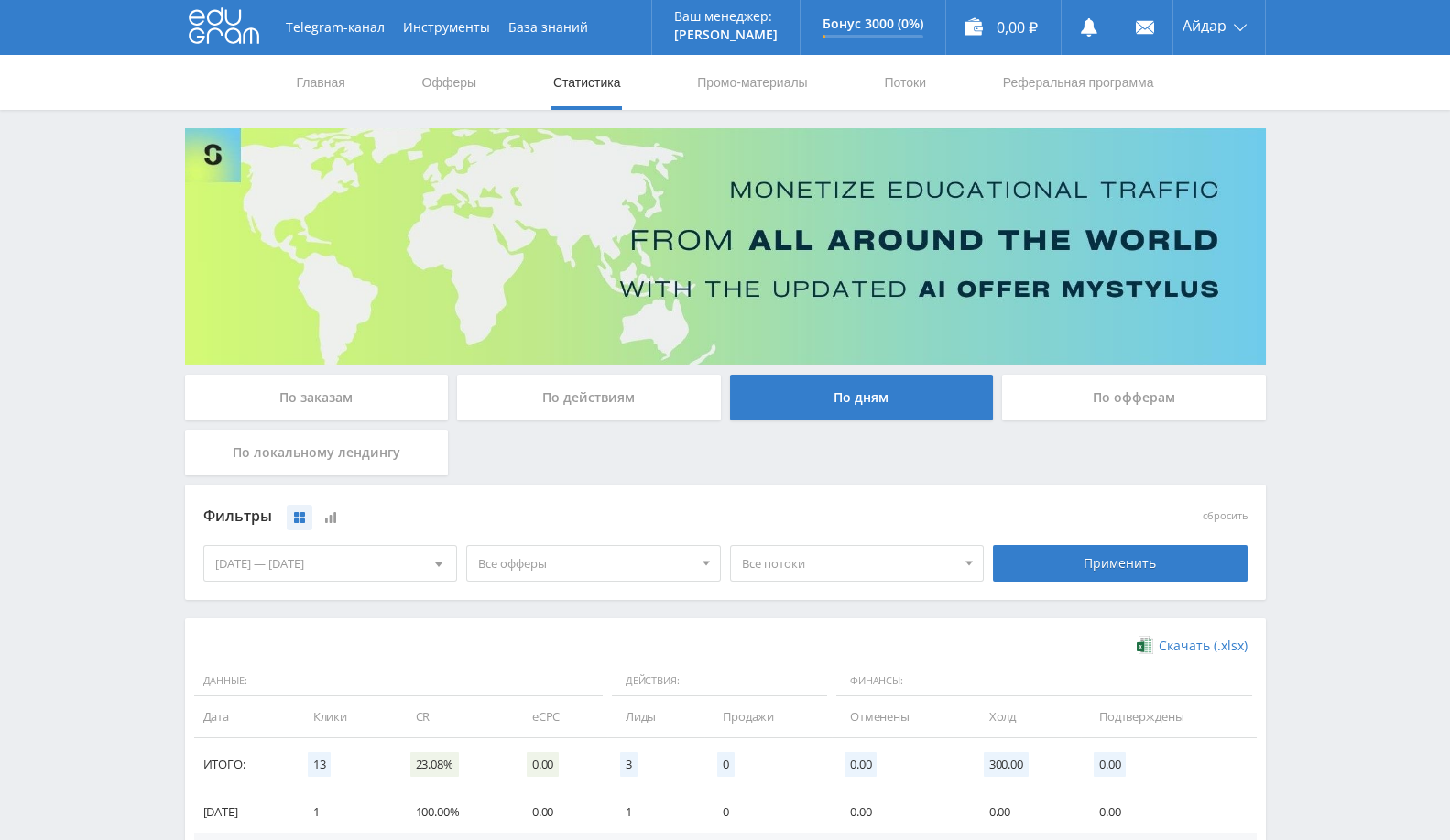
click at [1091, 393] on div "По офферам" at bounding box center [1134, 397] width 264 height 46
click at [0, 0] on input "По офферам" at bounding box center [0, 0] width 0 height 0
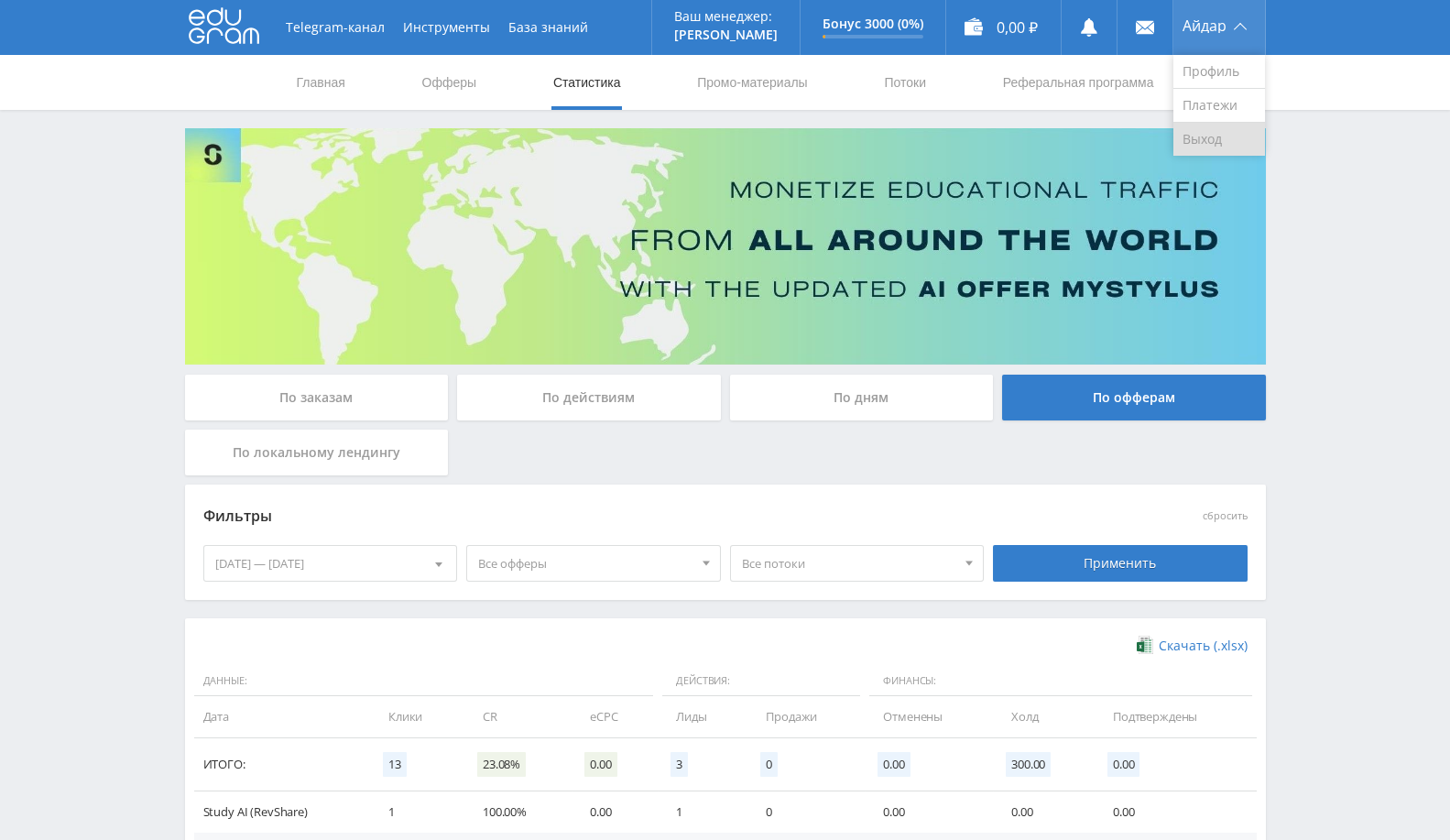
click at [1209, 131] on link "Выход" at bounding box center [1219, 139] width 91 height 33
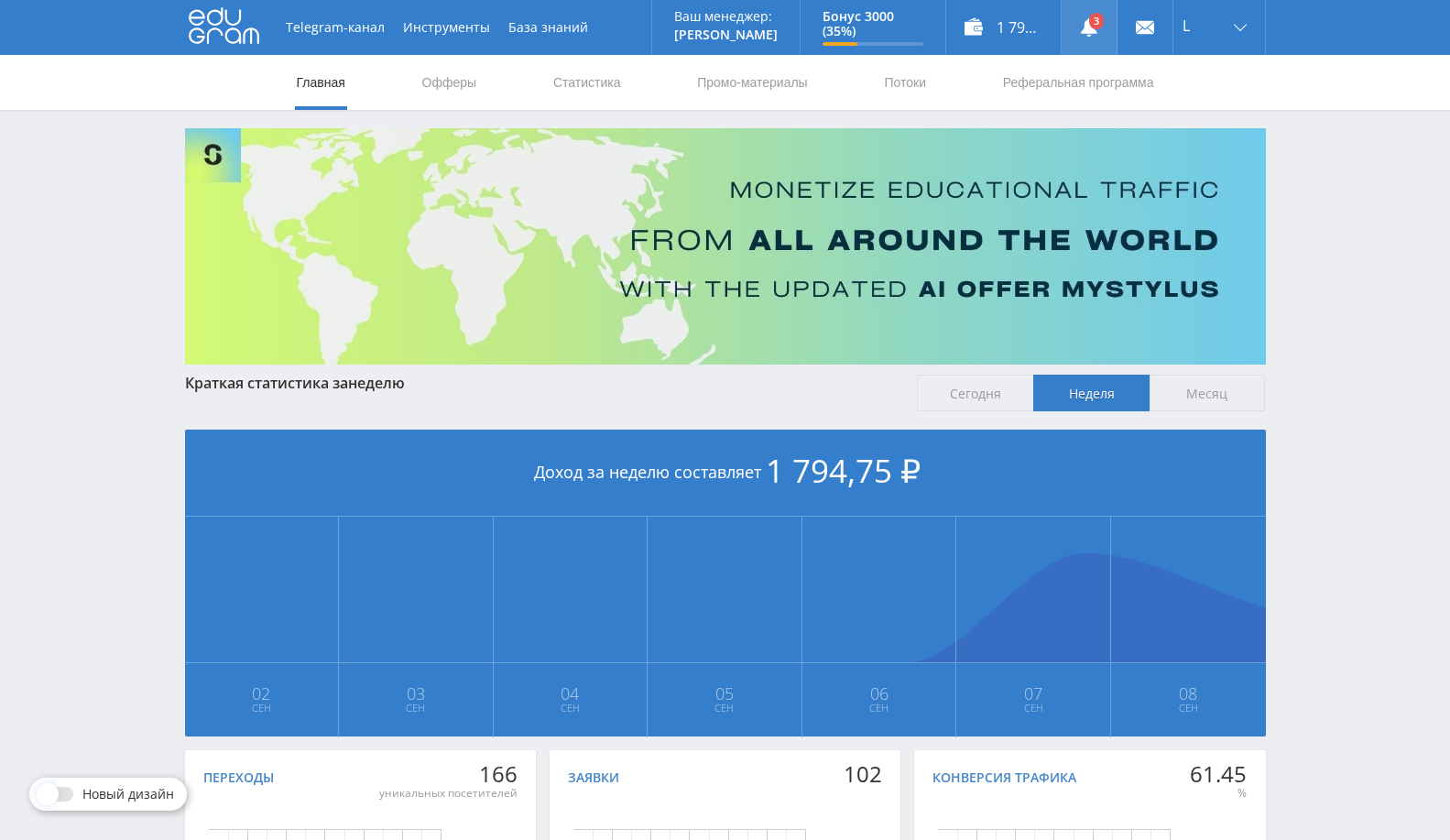
click at [1090, 31] on use at bounding box center [1089, 28] width 17 height 19
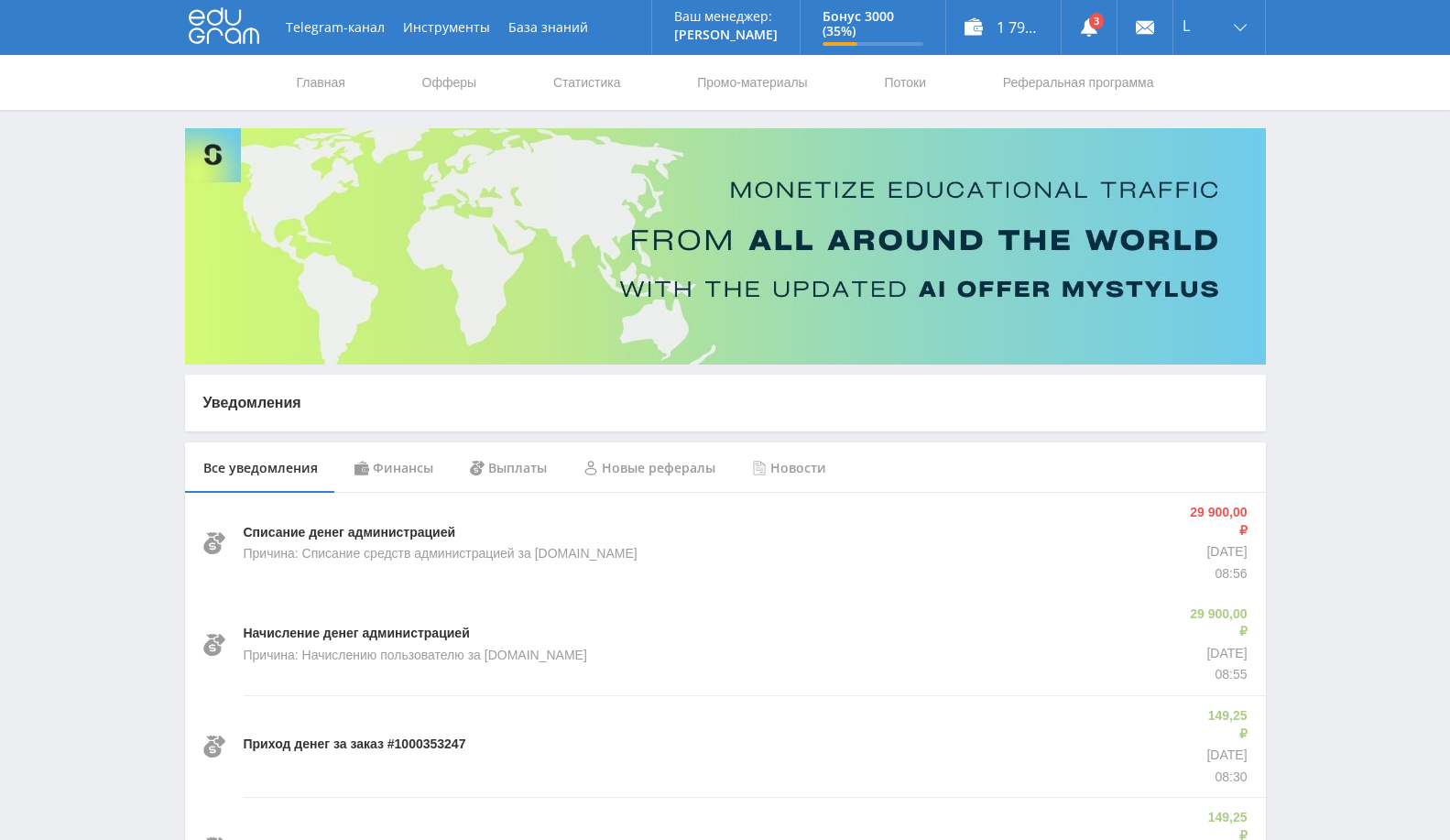
click at [409, 478] on div "Финансы" at bounding box center [394, 467] width 116 height 51
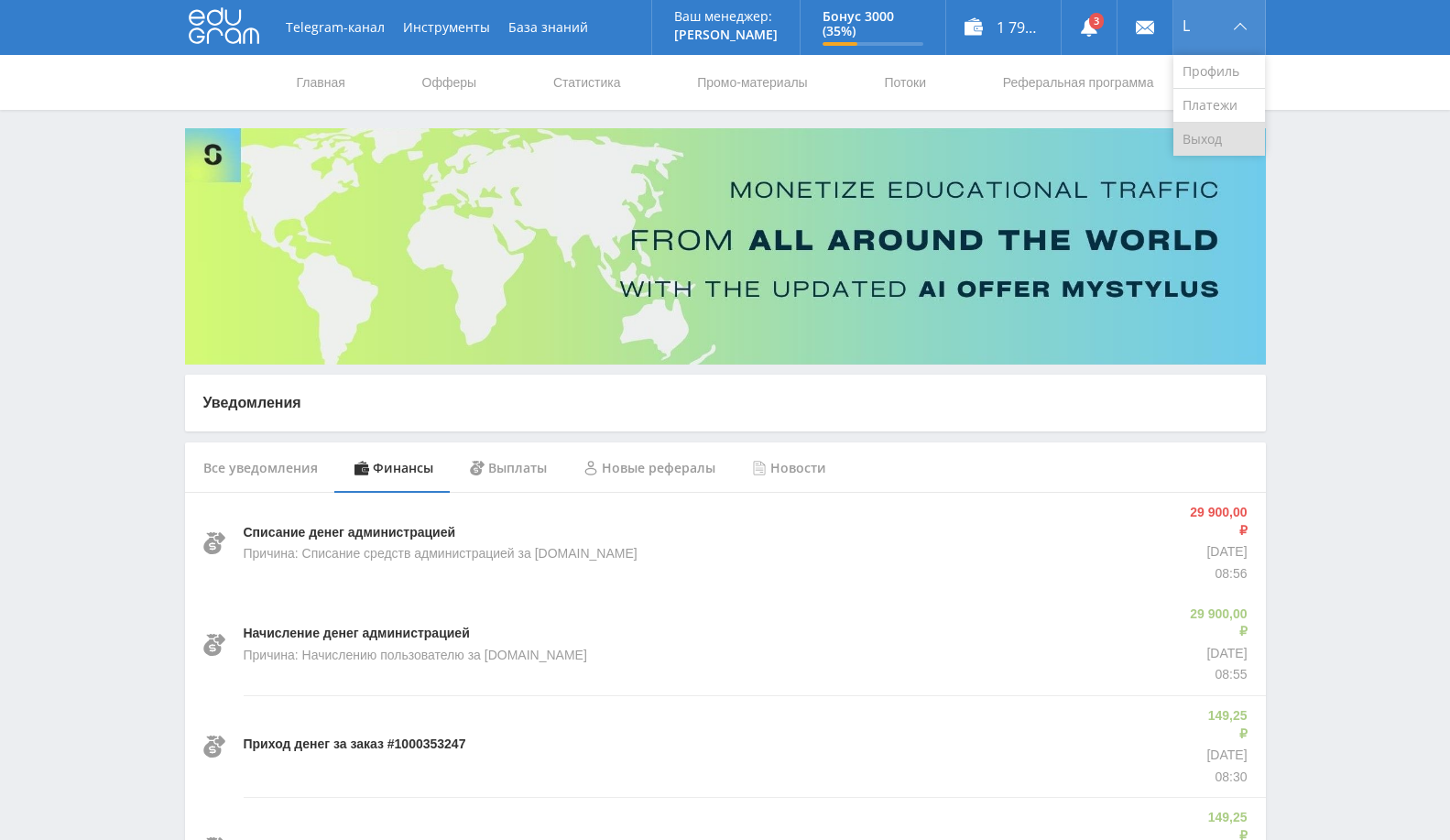
click at [1205, 134] on link "Выход" at bounding box center [1219, 139] width 91 height 33
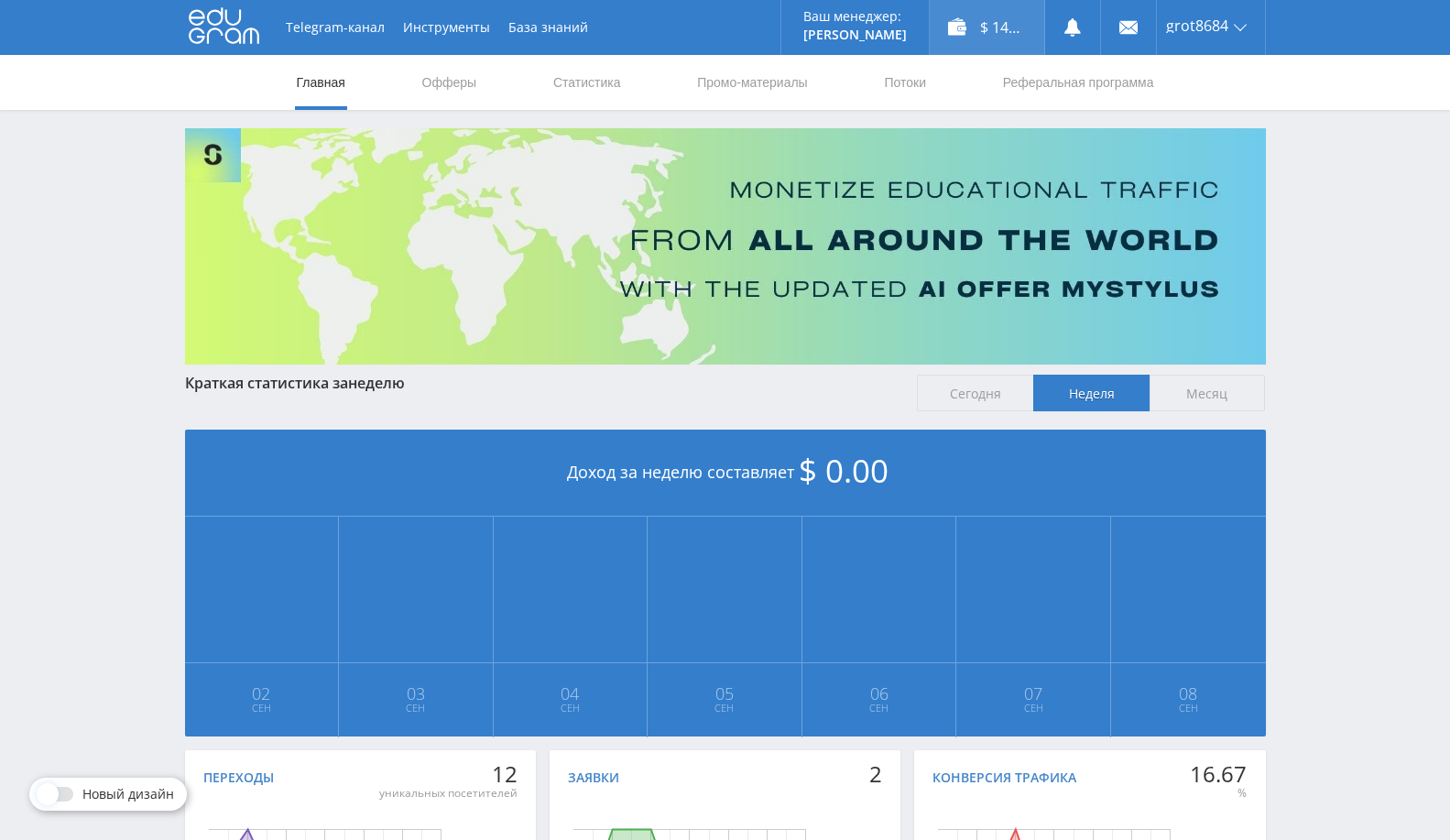
click at [985, 25] on div "$ 141.60" at bounding box center [987, 27] width 115 height 55
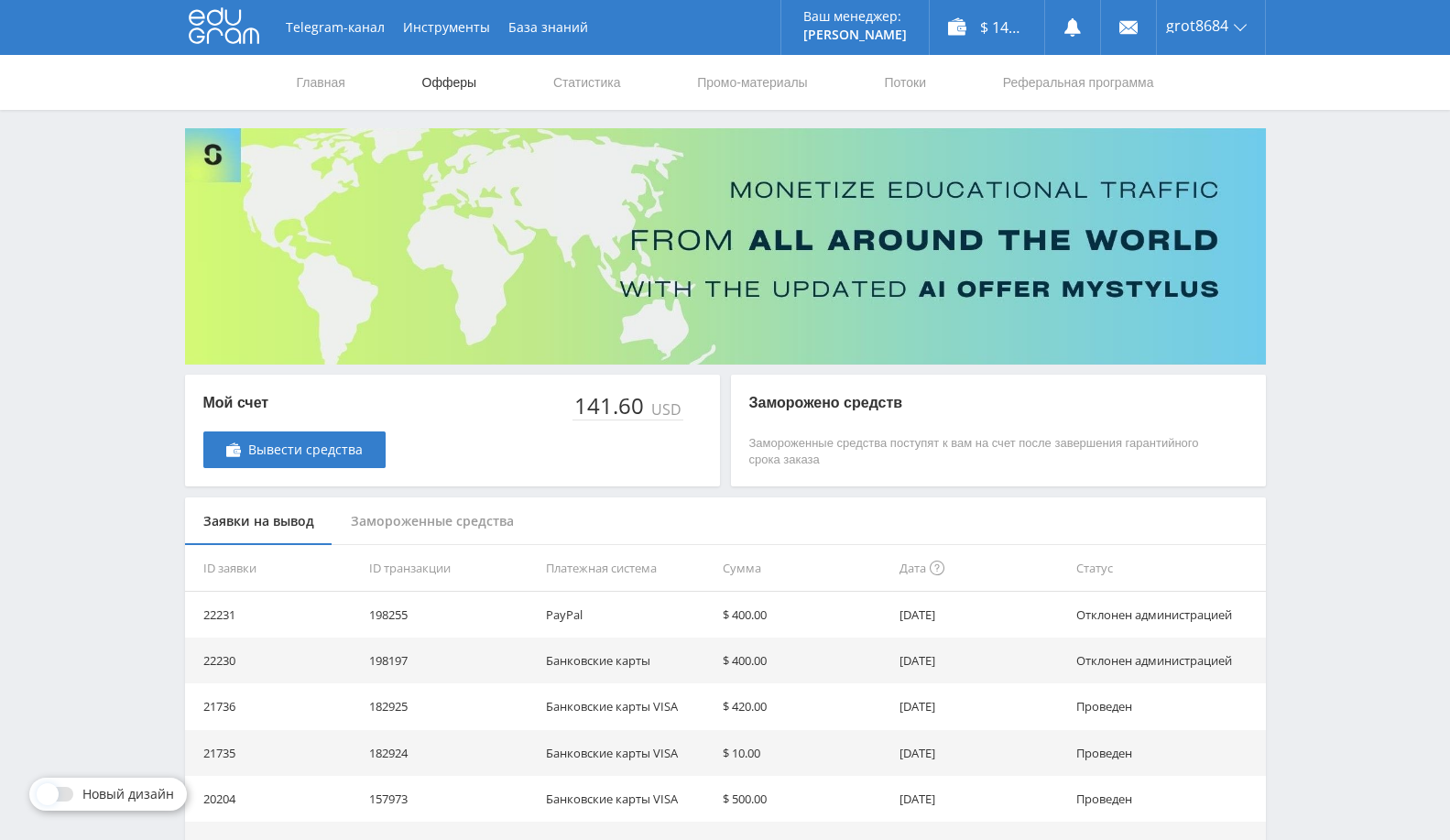
click at [435, 75] on link "Офферы" at bounding box center [449, 82] width 59 height 55
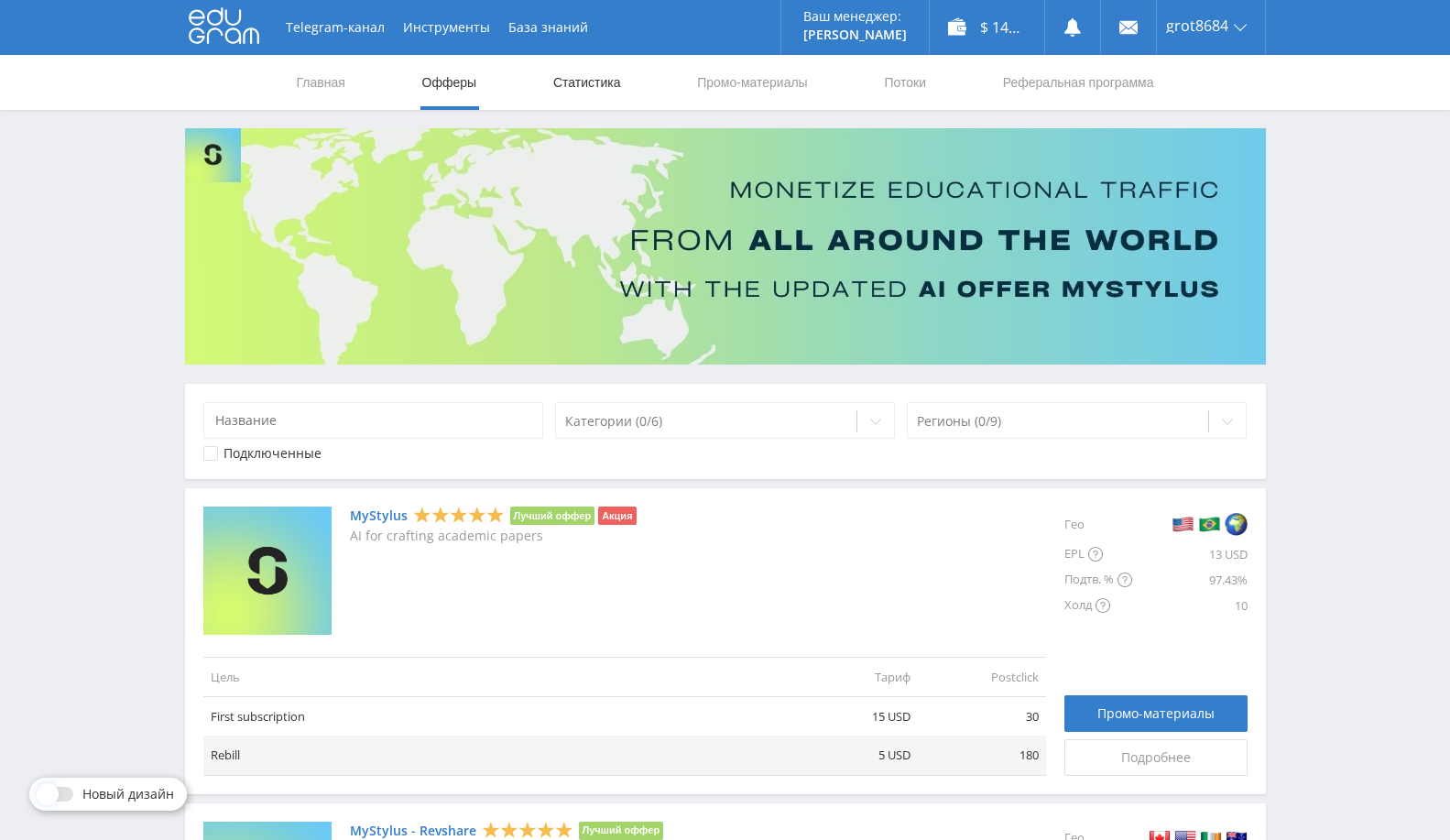
click at [605, 78] on link "Статистика" at bounding box center [587, 82] width 72 height 55
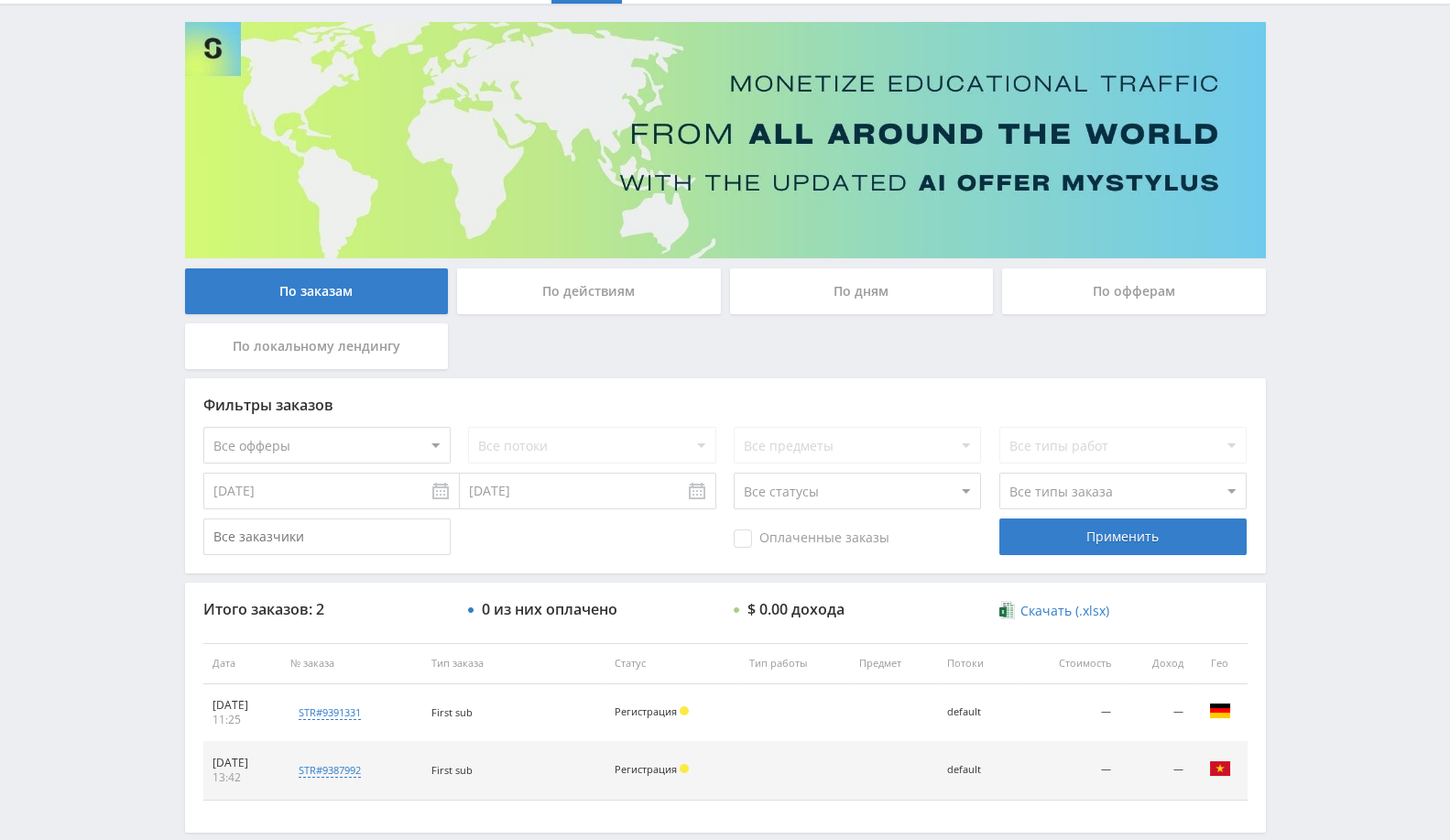
scroll to position [198, 0]
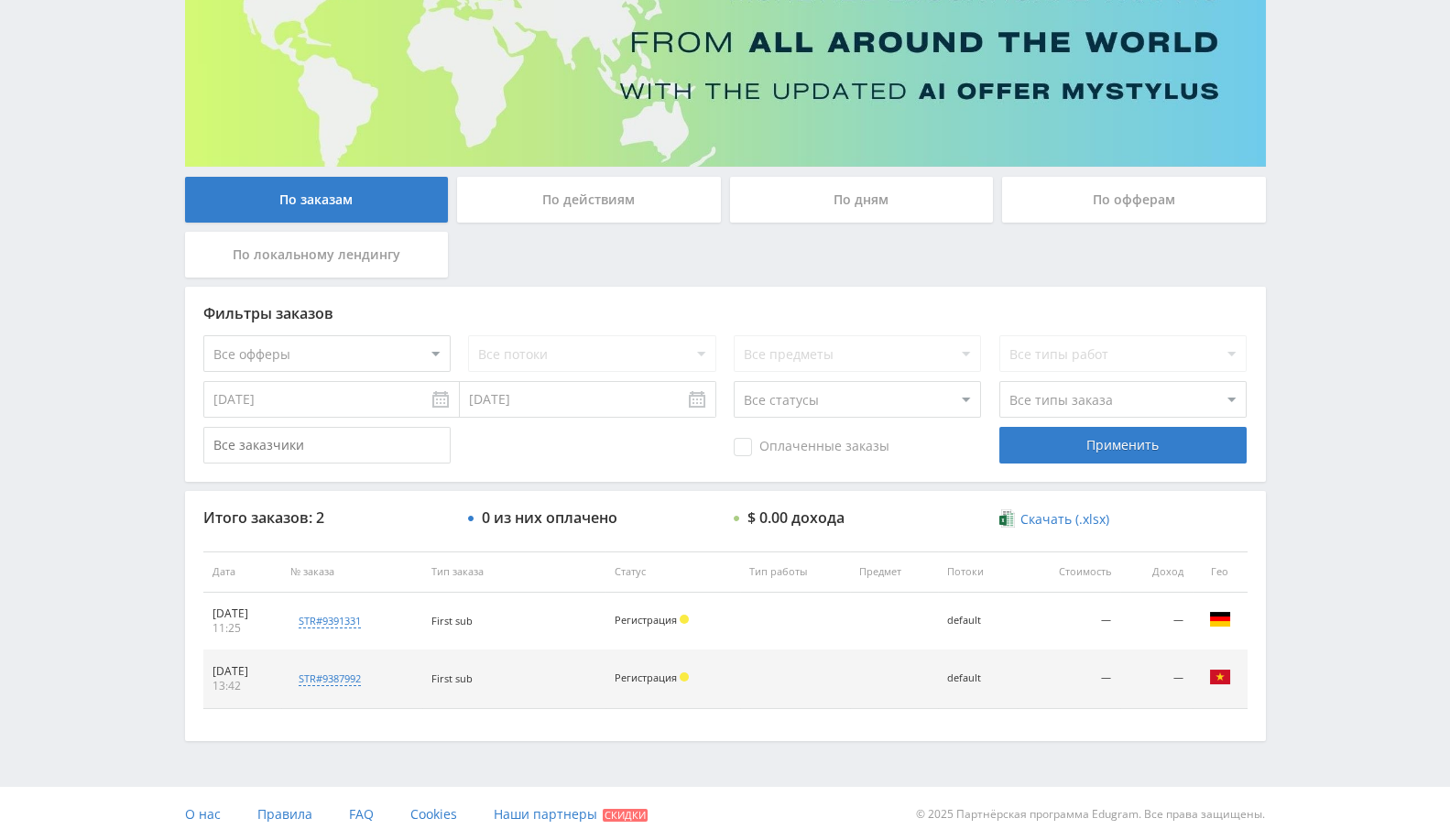
click at [316, 361] on select "Все офферы MyStylus MyStylus - Revshare Кампус AI Studybay Автор24 Studybay [GE…" at bounding box center [326, 353] width 247 height 36
select select "339"
click at [1105, 449] on div "Применить" at bounding box center [1123, 445] width 247 height 36
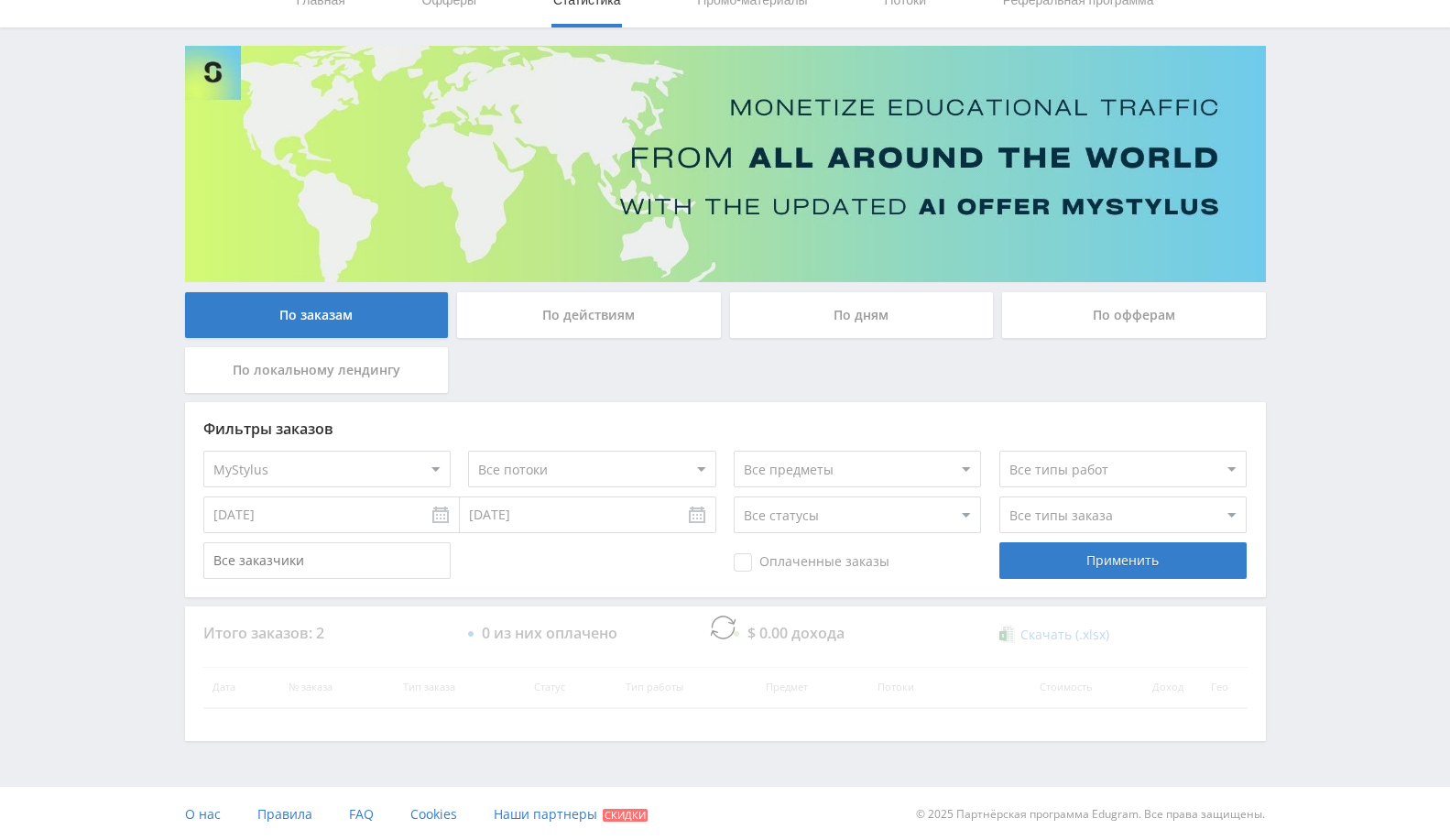
scroll to position [0, 0]
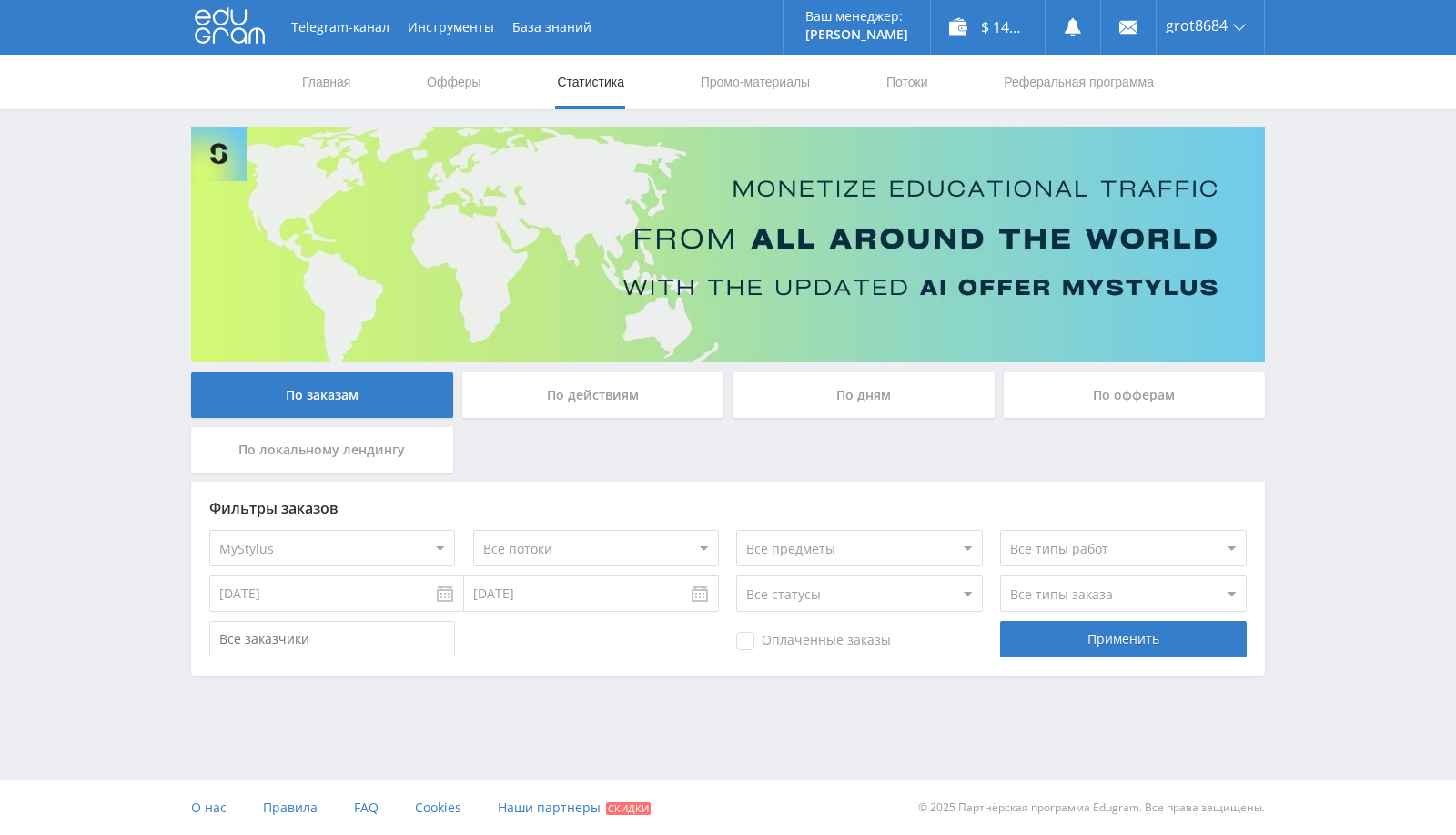
click at [890, 386] on div "По дням" at bounding box center [863, 395] width 262 height 45
click at [0, 0] on input "По дням" at bounding box center [0, 0] width 0 height 0
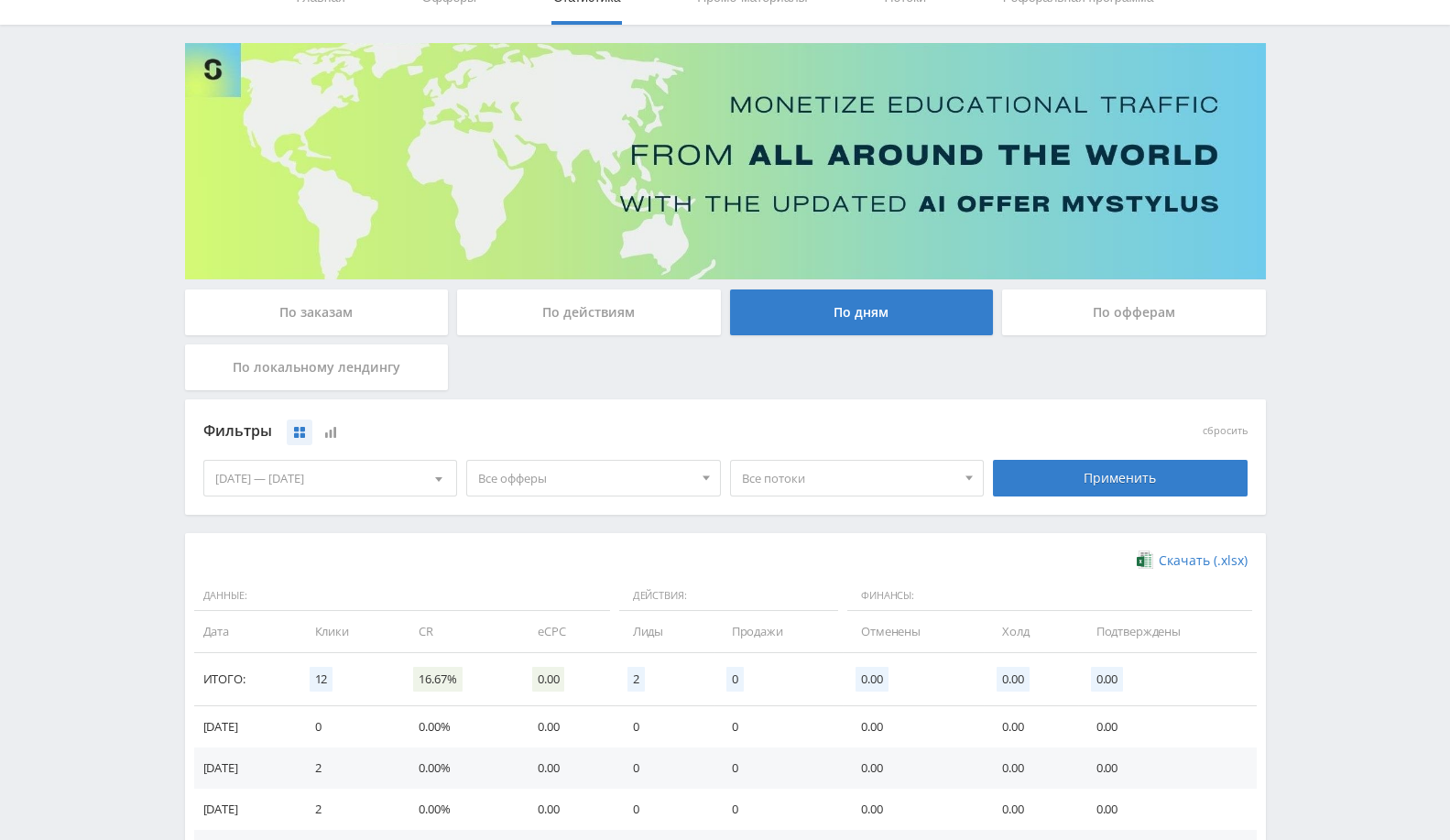
scroll to position [203, 0]
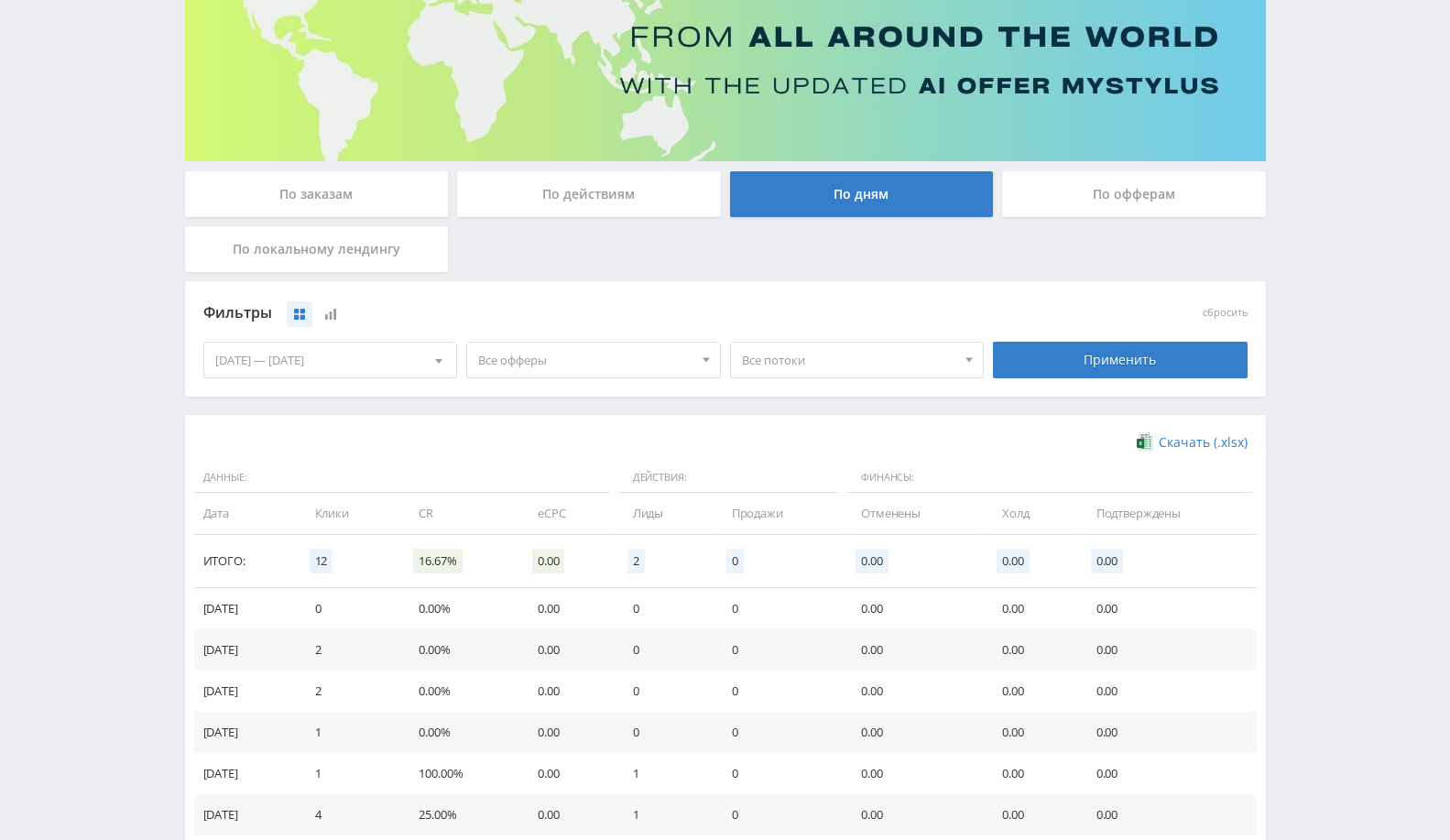
click at [783, 359] on span "Все потоки" at bounding box center [849, 359] width 214 height 34
click at [443, 430] on div "Скачать (.xlsx) Данные: Действия: Финансы: Дата Клики CR eCPC Лиды Продажи Отме…" at bounding box center [725, 654] width 1081 height 480
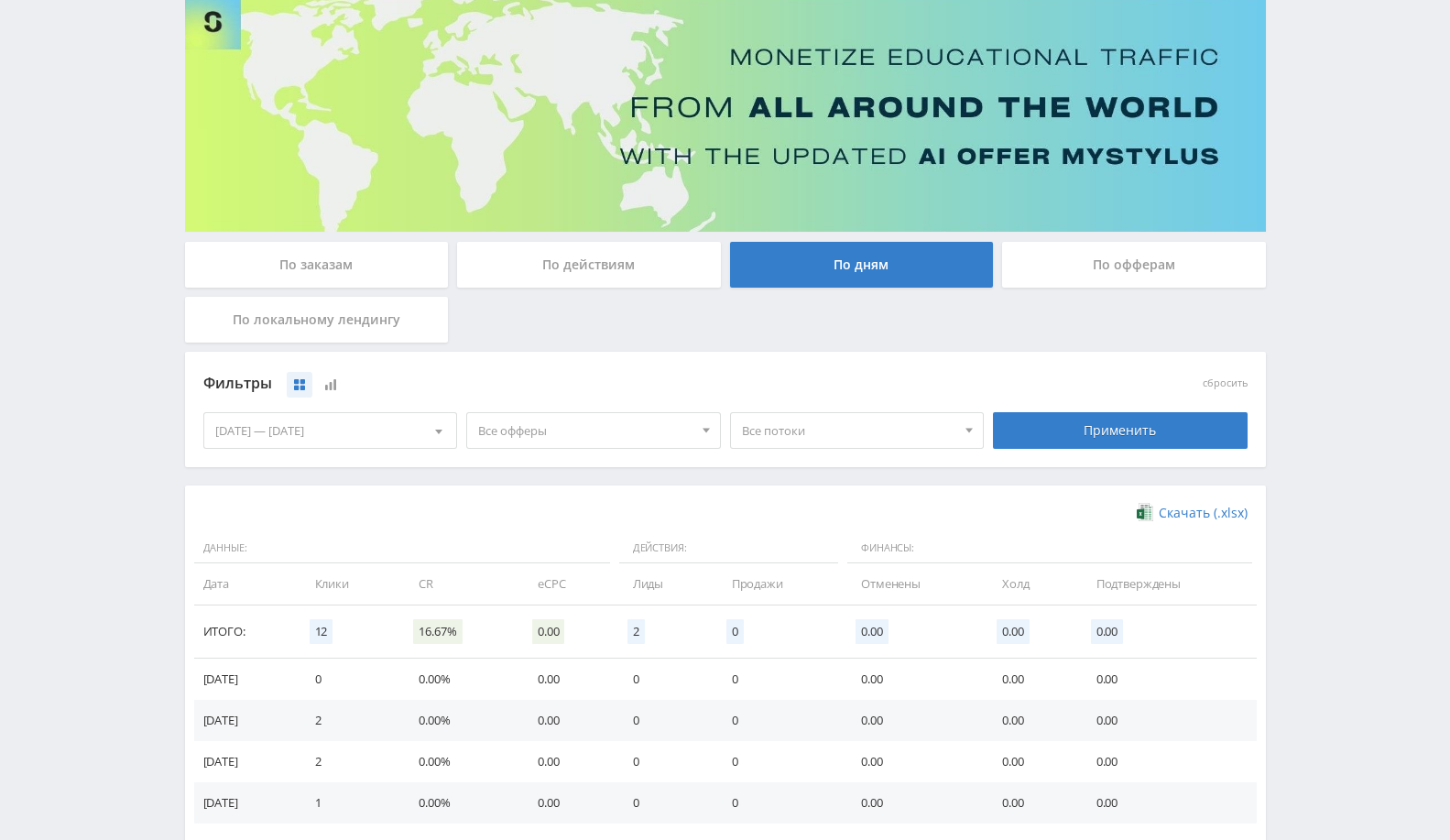
scroll to position [102, 0]
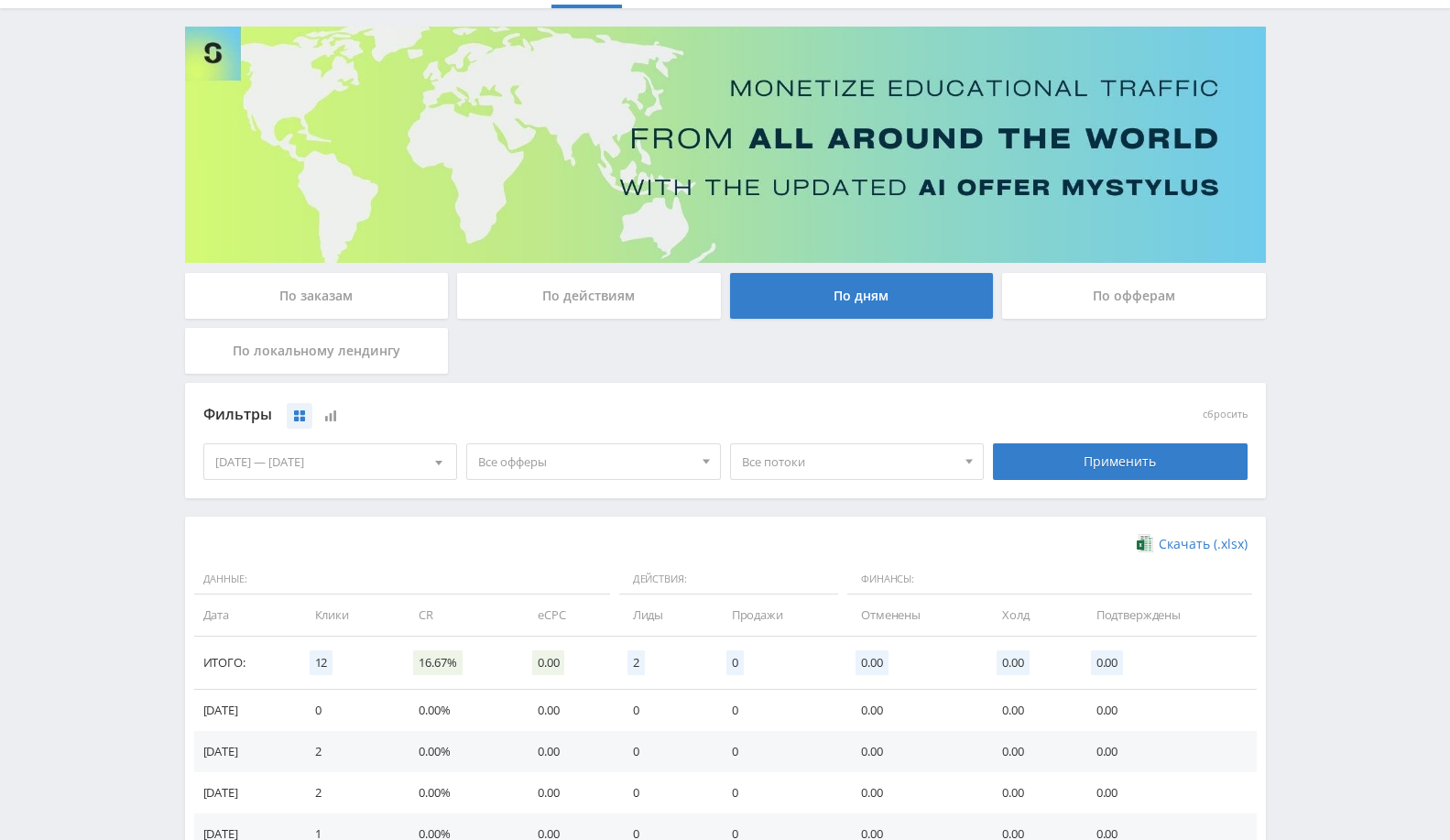
click at [585, 473] on span "Все офферы" at bounding box center [586, 461] width 214 height 34
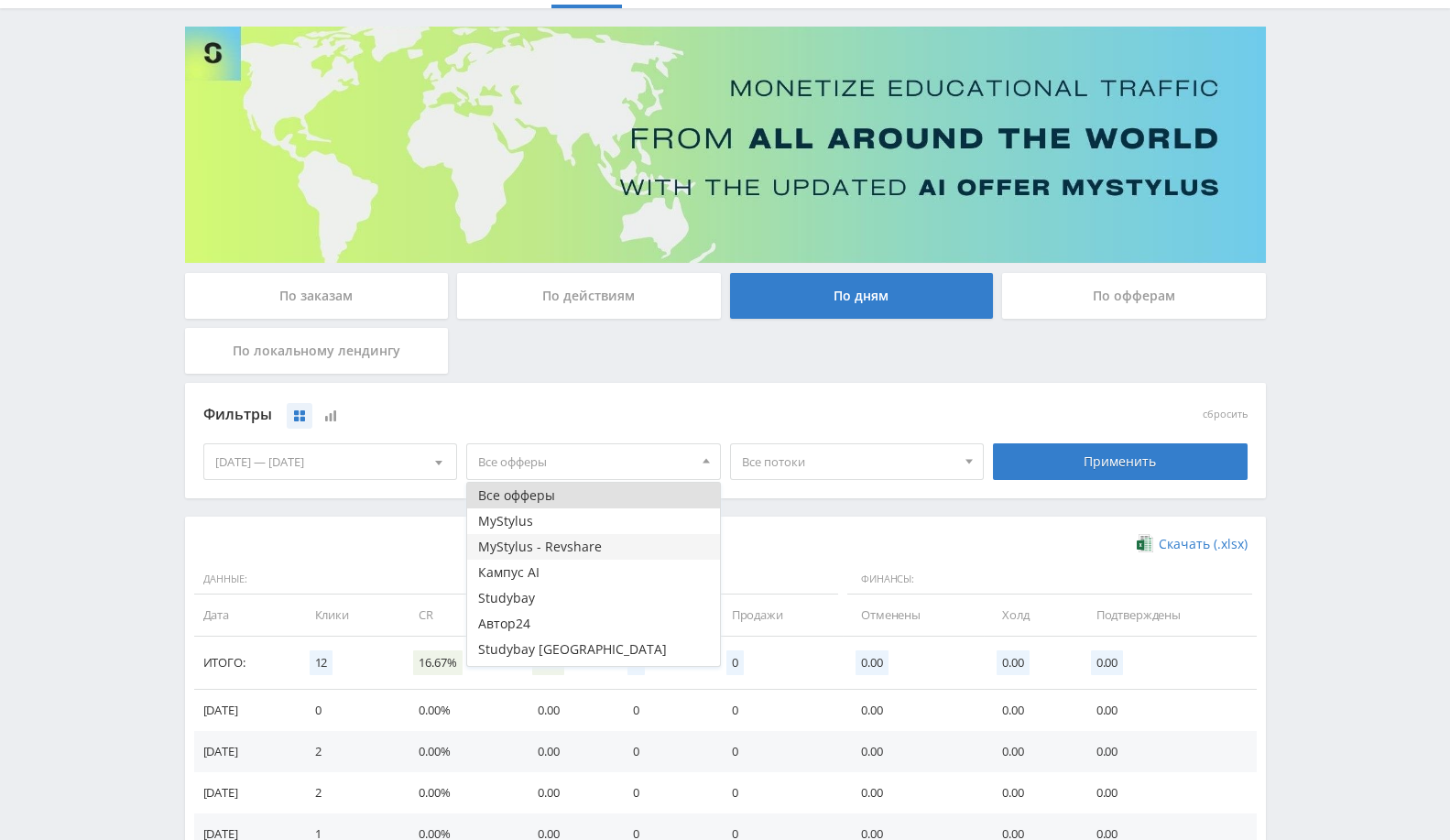
click at [558, 550] on button "MyStylus - Revshare" at bounding box center [593, 547] width 253 height 26
click at [918, 553] on div "Скачать (.xlsx) Данные: Действия: Финансы: Дата Клики CR eCPC Лиды Продажи Отме…" at bounding box center [725, 756] width 1044 height 443
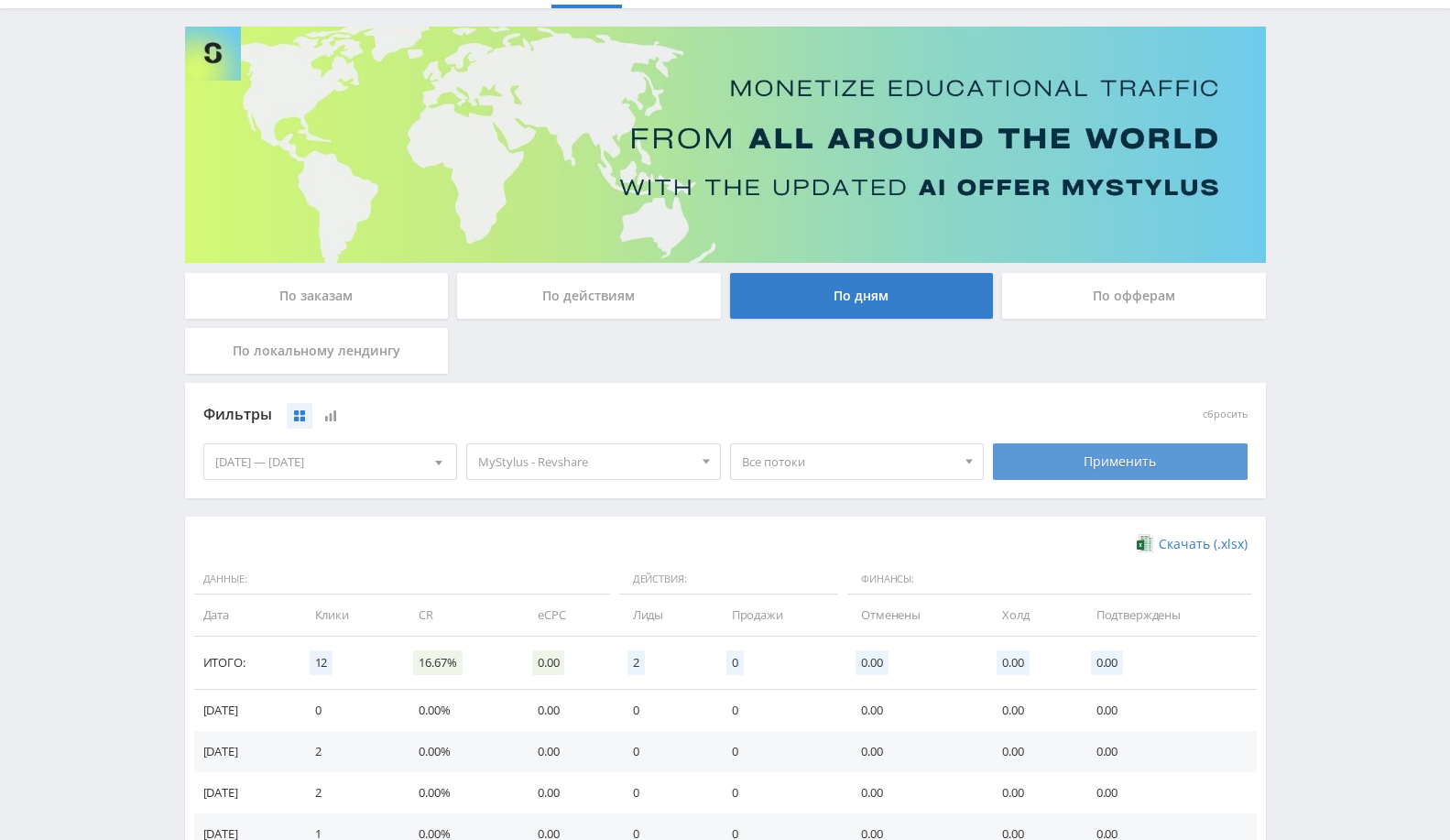
click at [1063, 469] on div "Применить" at bounding box center [1120, 461] width 255 height 36
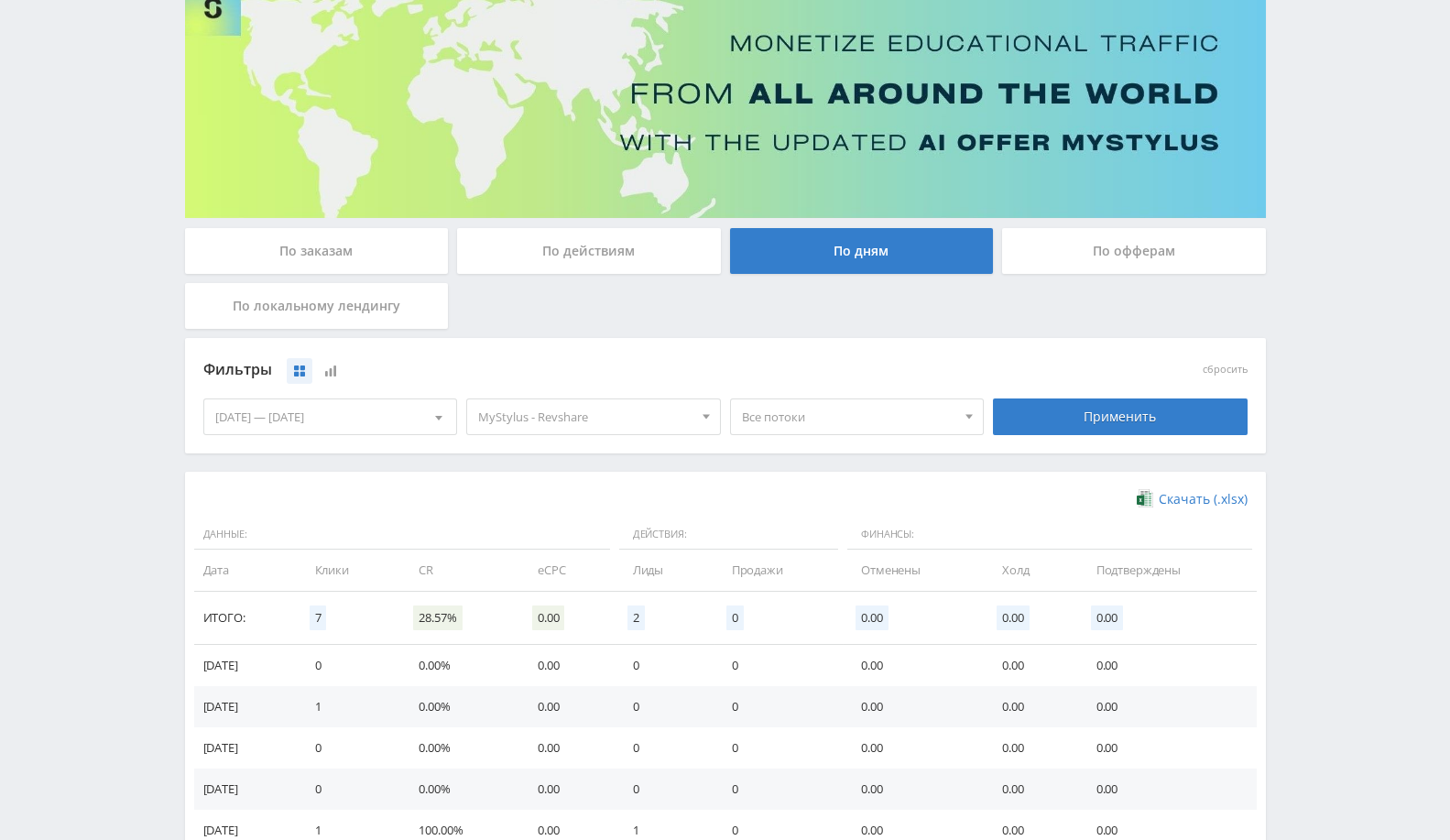
scroll to position [357, 0]
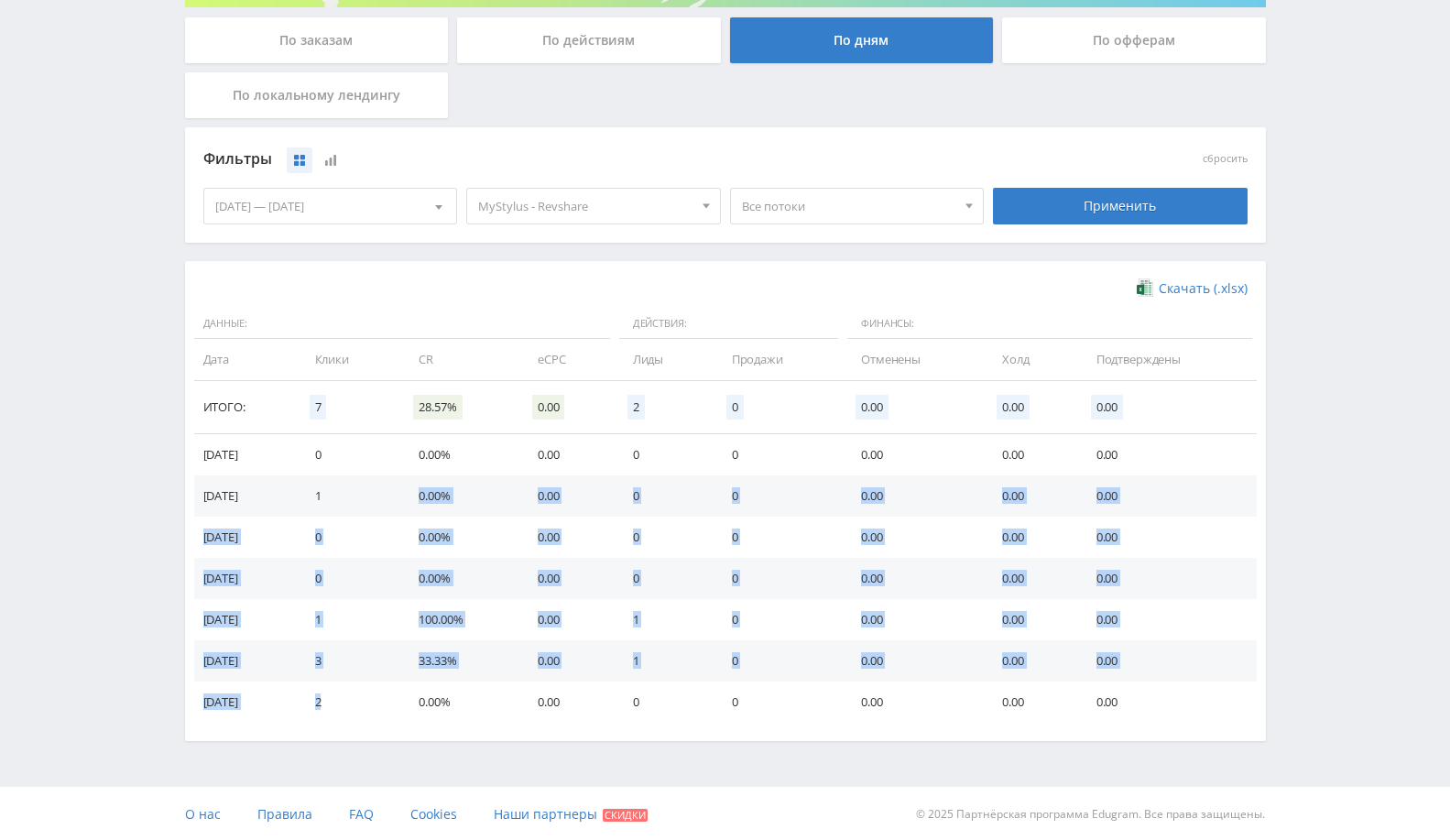
drag, startPoint x: 361, startPoint y: 716, endPoint x: 361, endPoint y: 479, distance: 237.0
click at [361, 479] on tbody "[DATE] 0 0.00% 0.00 0 0 0.00 0.00 0.00 [DATE] 1 0.00% 0.00 0 0 0.00 0.00 0.00 […" at bounding box center [725, 578] width 1062 height 288
click at [542, 524] on td "0.00" at bounding box center [567, 537] width 95 height 41
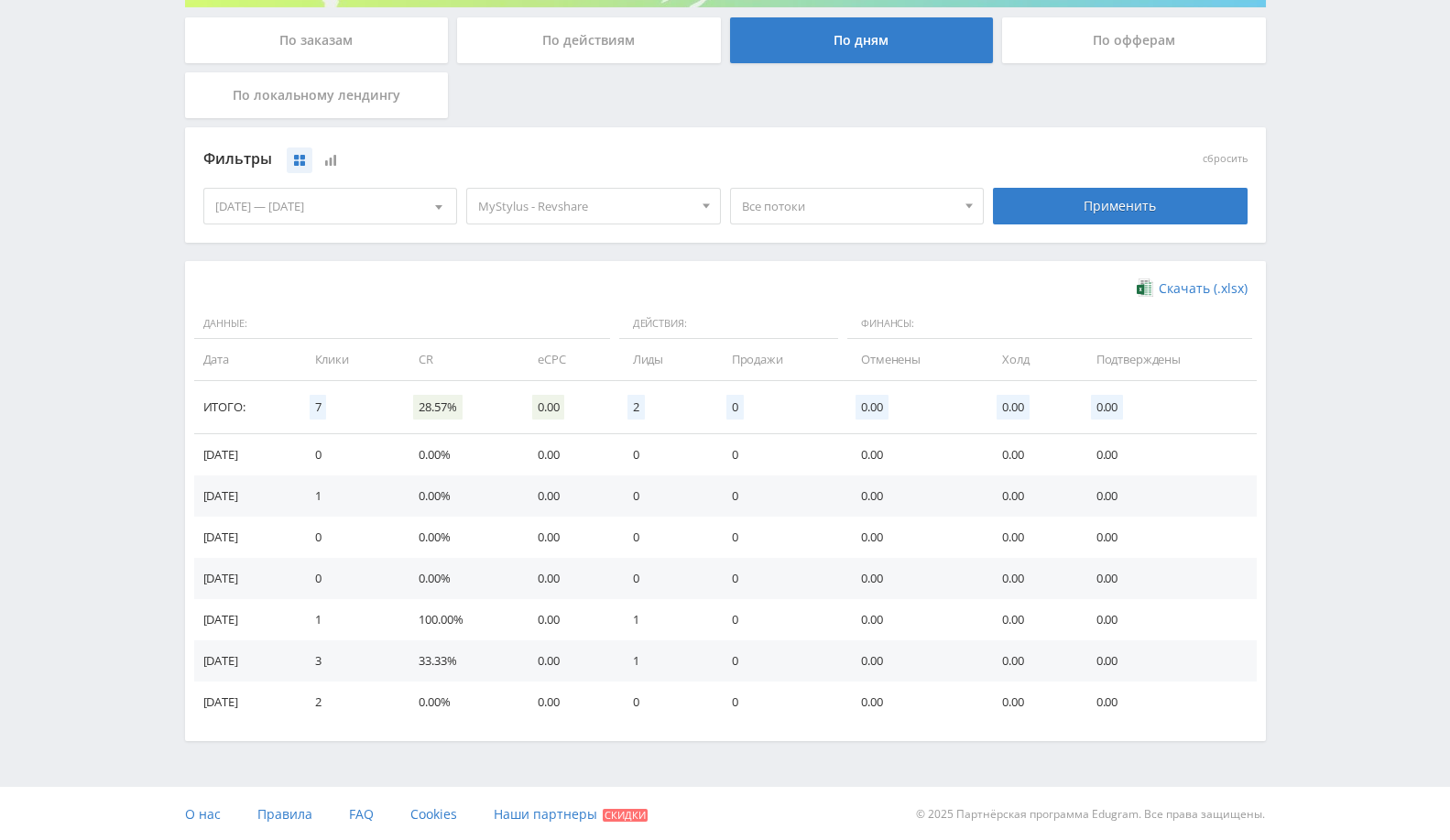
click at [609, 216] on span "MyStylus - Revshare" at bounding box center [586, 205] width 214 height 34
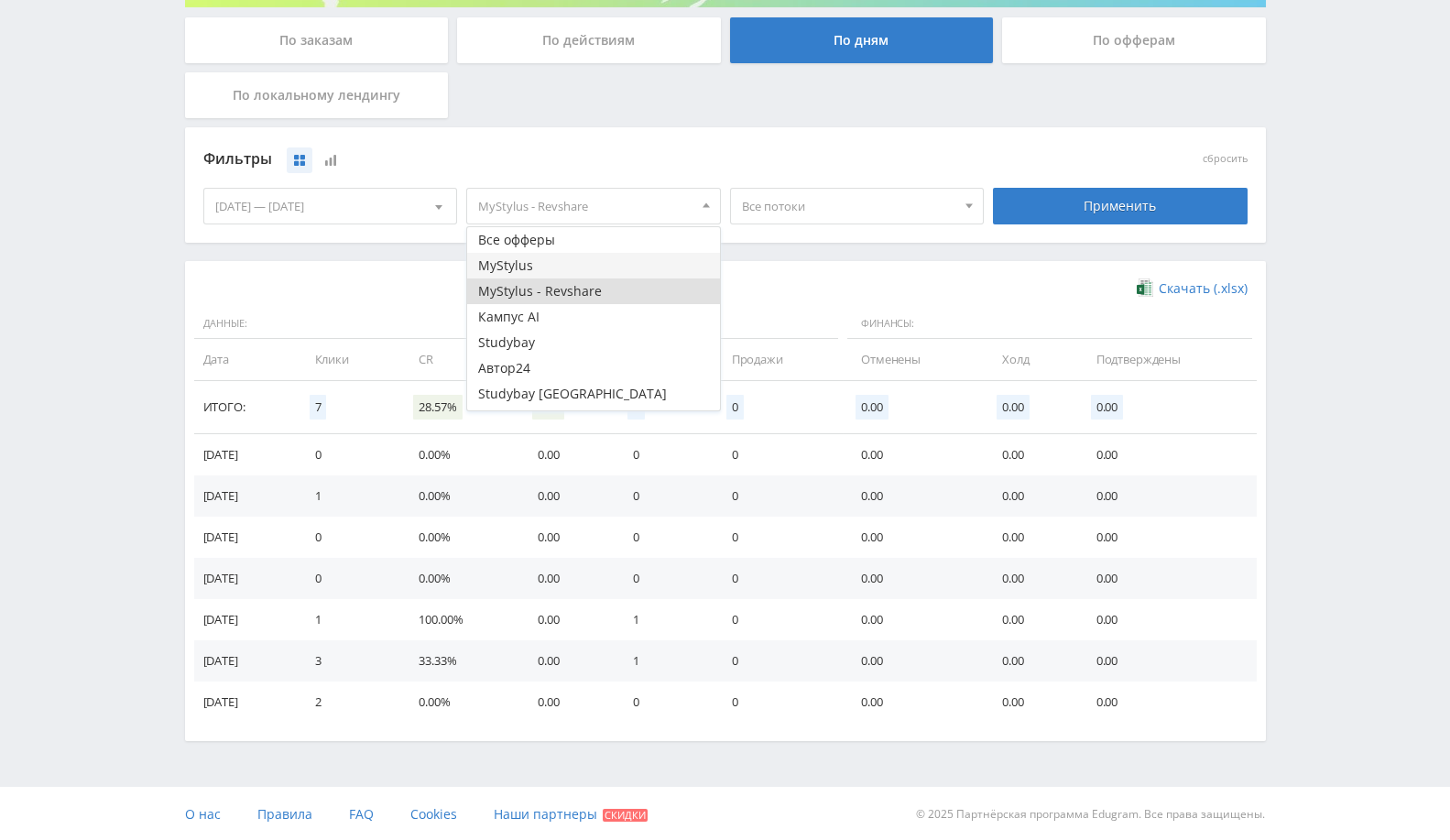
click at [596, 268] on button "MyStylus" at bounding box center [593, 266] width 253 height 26
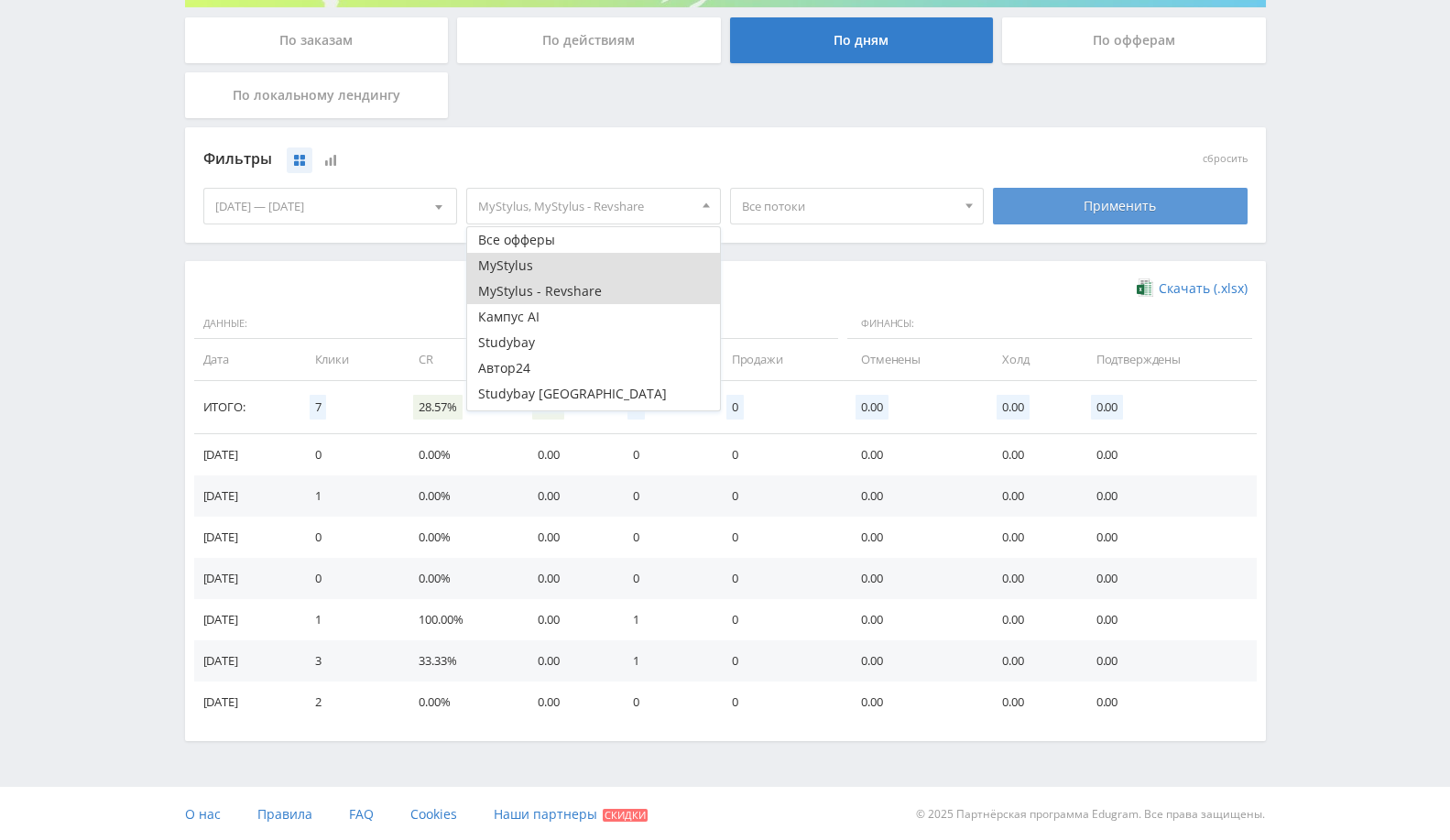
click at [1132, 202] on div "Применить" at bounding box center [1120, 205] width 255 height 36
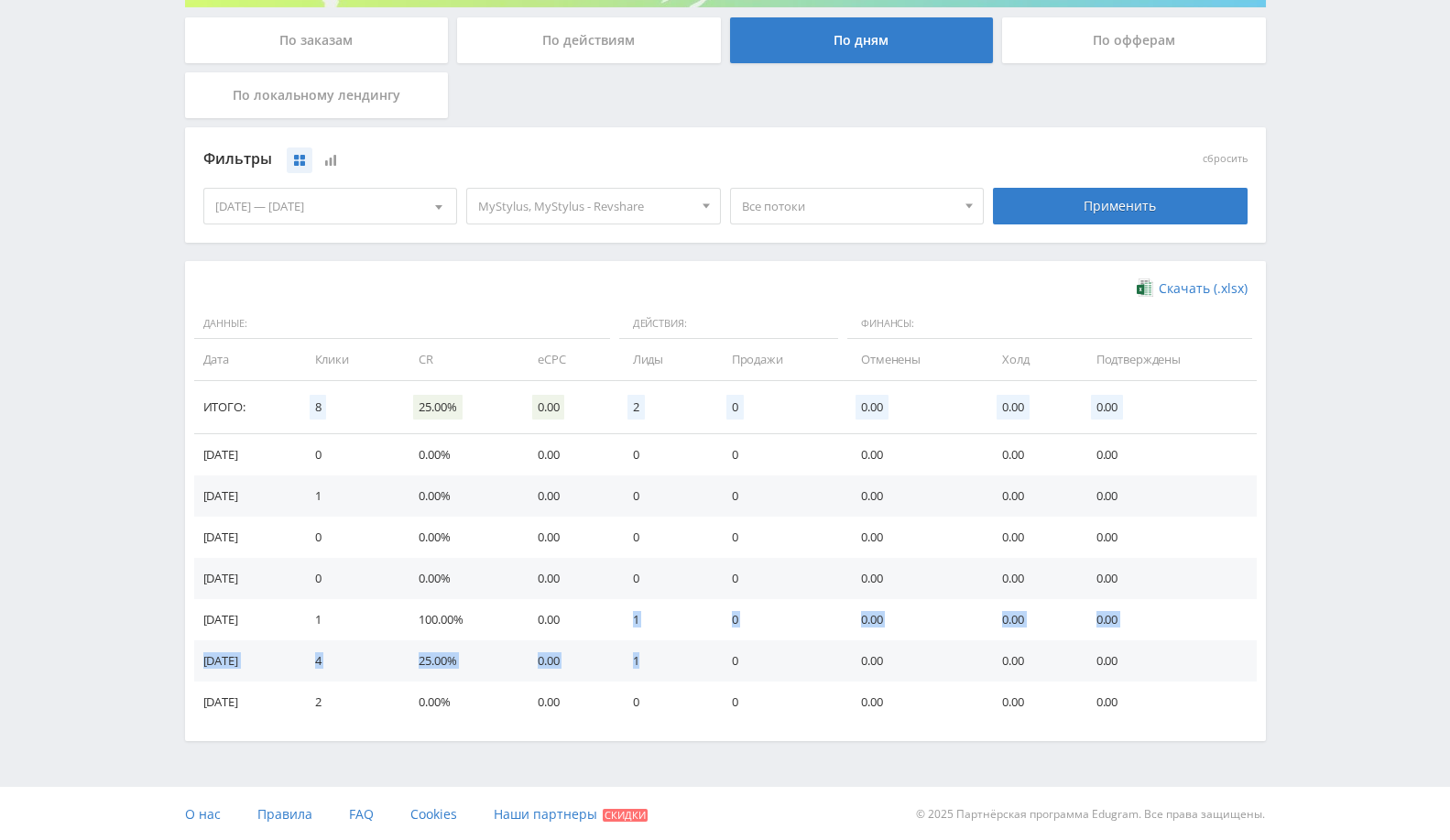
drag, startPoint x: 636, startPoint y: 629, endPoint x: 947, endPoint y: 638, distance: 311.1
click at [669, 658] on tbody "[DATE] 0 0.00% 0.00 0 0 0.00 0.00 0.00 [DATE] 1 0.00% 0.00 0 0 0.00 0.00 0.00 […" at bounding box center [725, 578] width 1062 height 288
click at [955, 638] on td "0.00" at bounding box center [913, 619] width 141 height 41
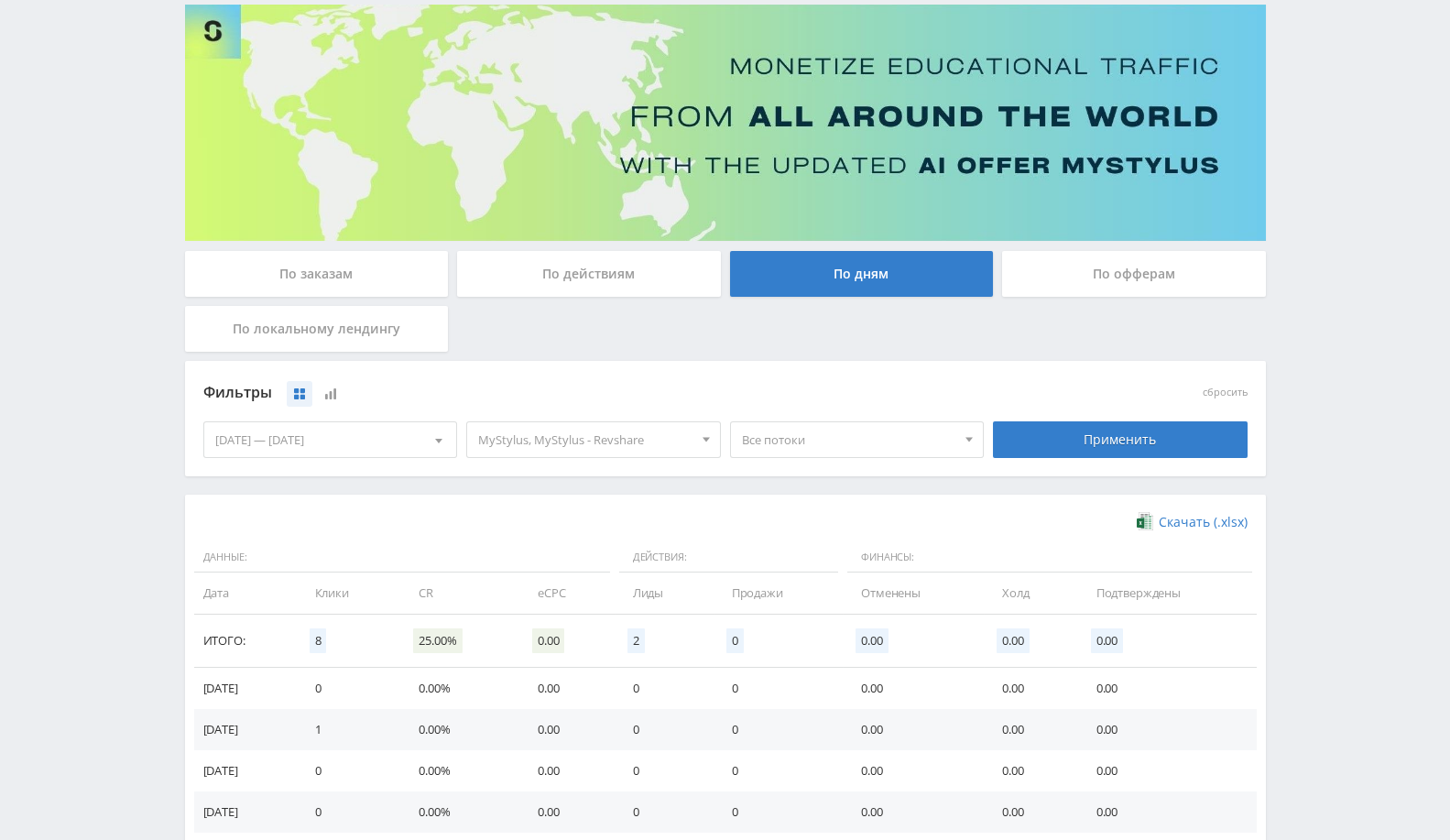
scroll to position [0, 0]
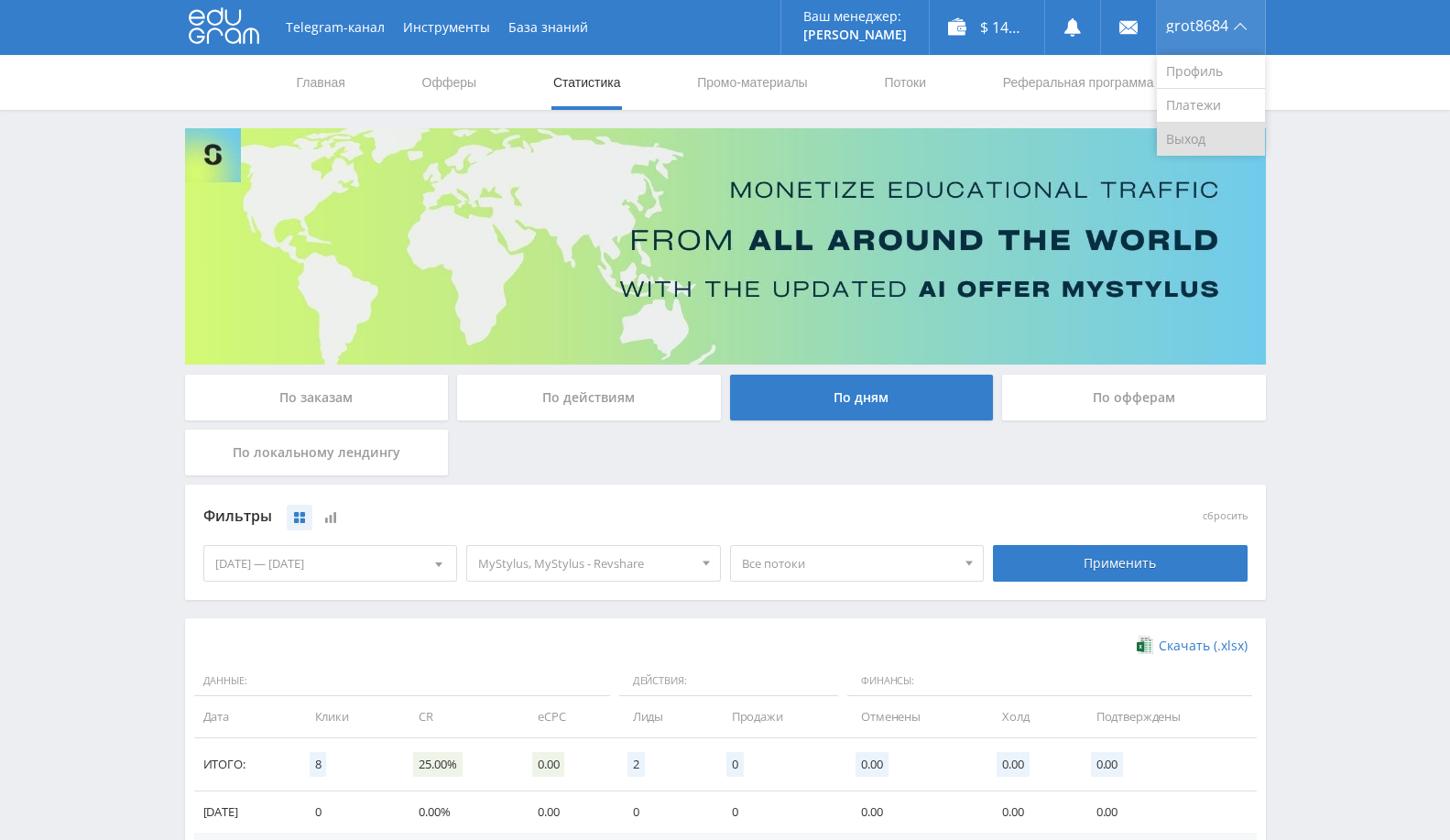
click at [1220, 154] on link "Выход" at bounding box center [1211, 139] width 108 height 33
